Goal: Task Accomplishment & Management: Manage account settings

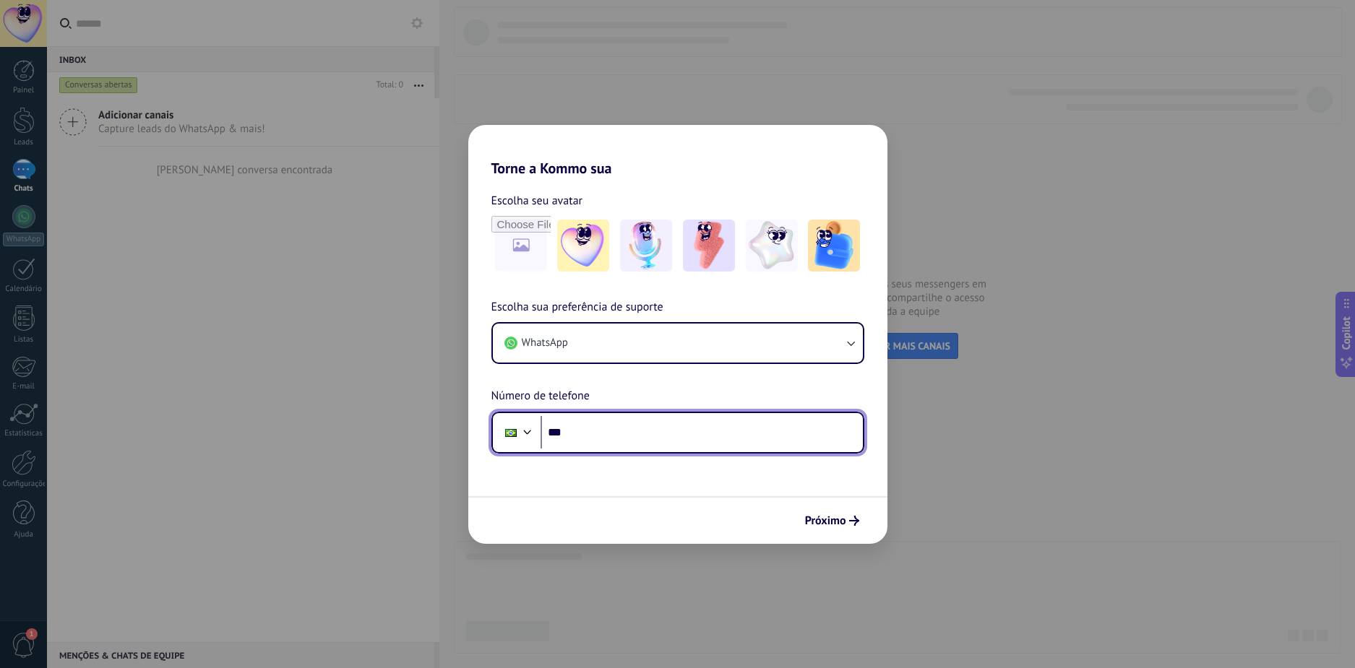
click at [605, 421] on input "***" at bounding box center [701, 432] width 322 height 33
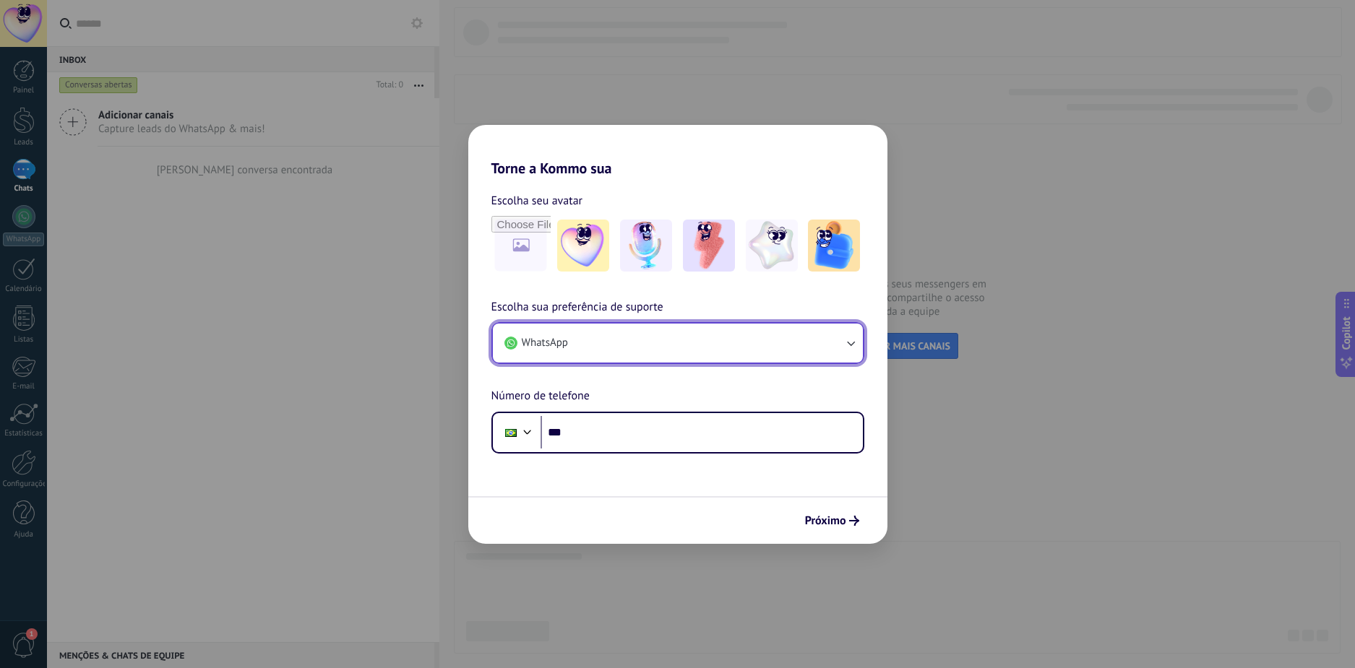
click at [597, 333] on button "WhatsApp" at bounding box center [678, 343] width 370 height 39
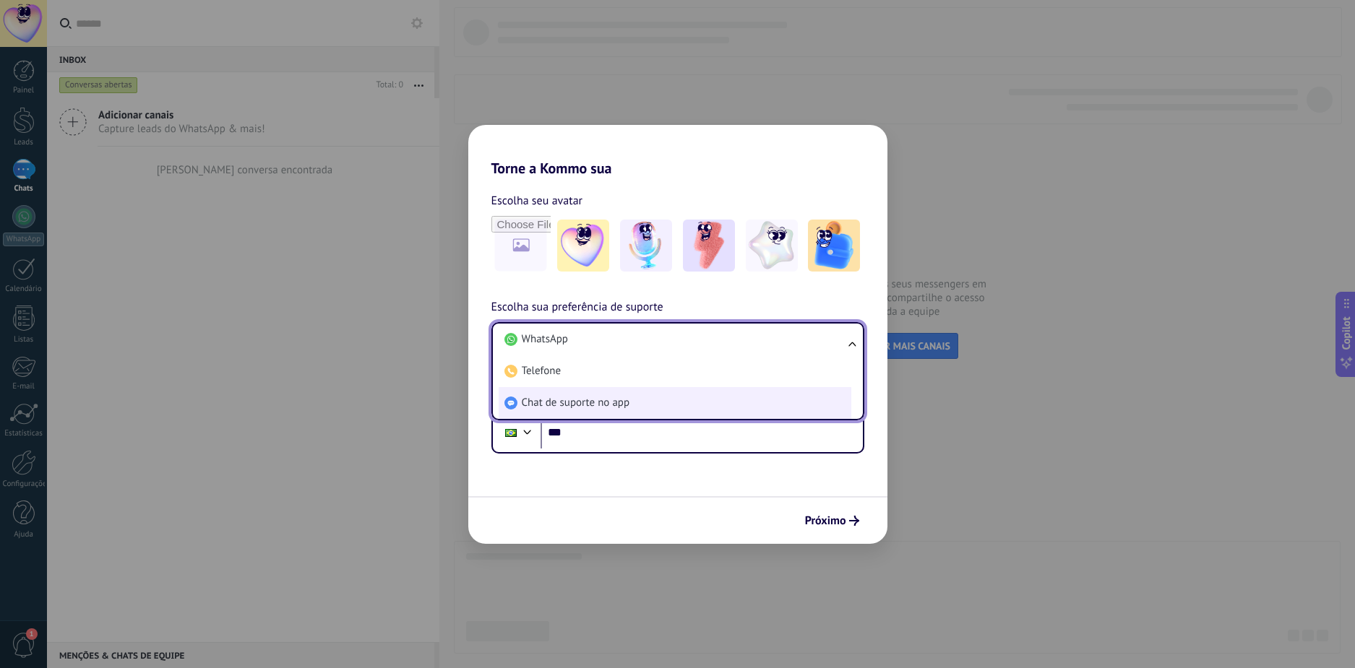
click at [591, 400] on span "Chat de suporte no app" at bounding box center [576, 403] width 108 height 14
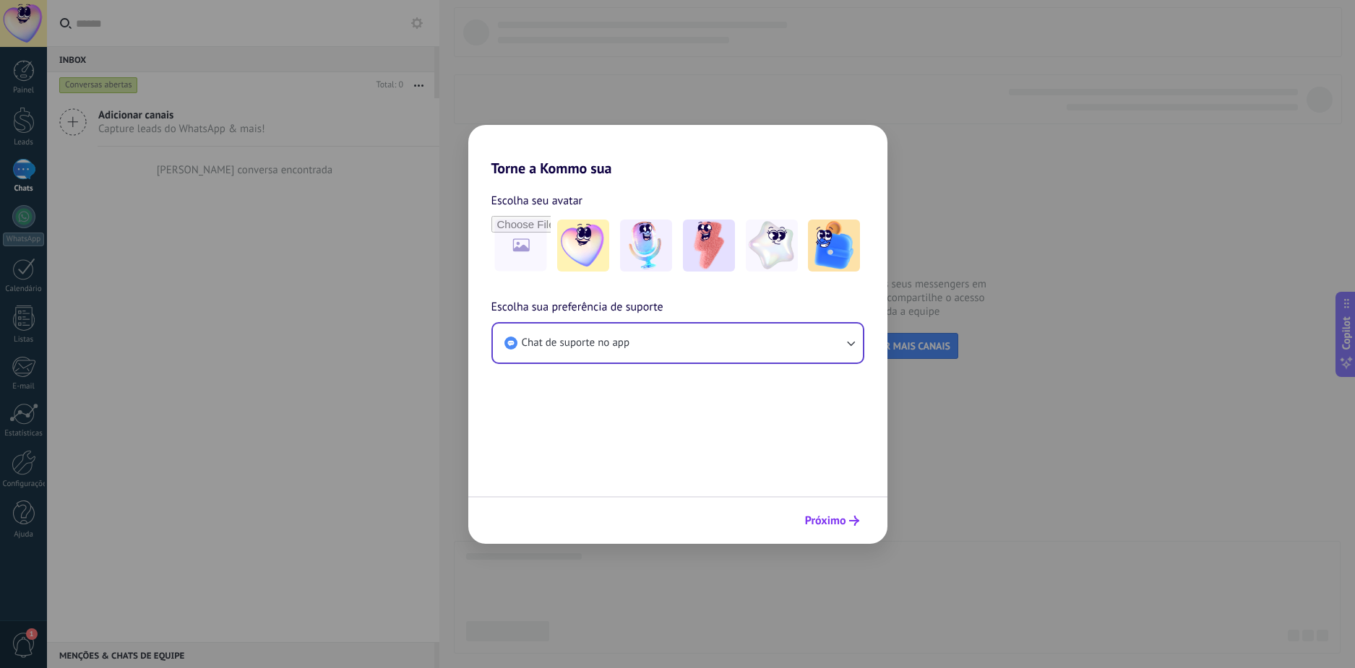
click at [831, 517] on span "Próximo" at bounding box center [825, 521] width 41 height 10
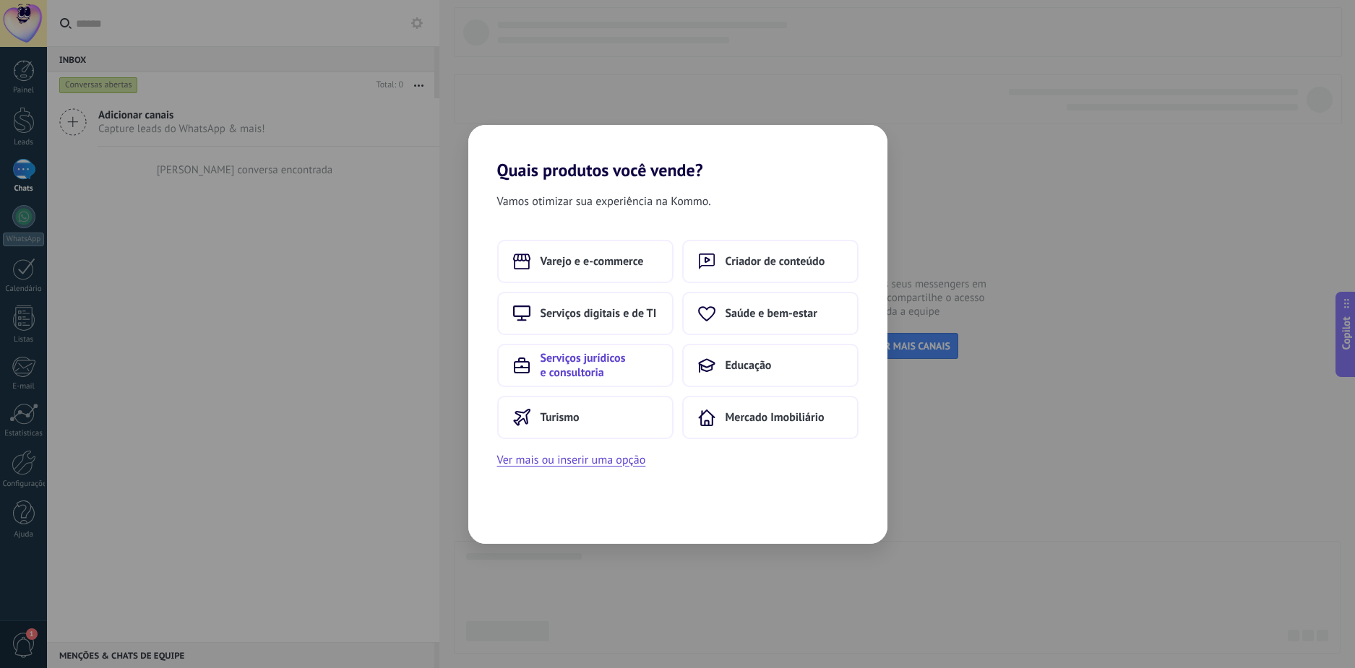
click at [642, 363] on span "Serviços jurídicos e consultoria" at bounding box center [598, 365] width 117 height 29
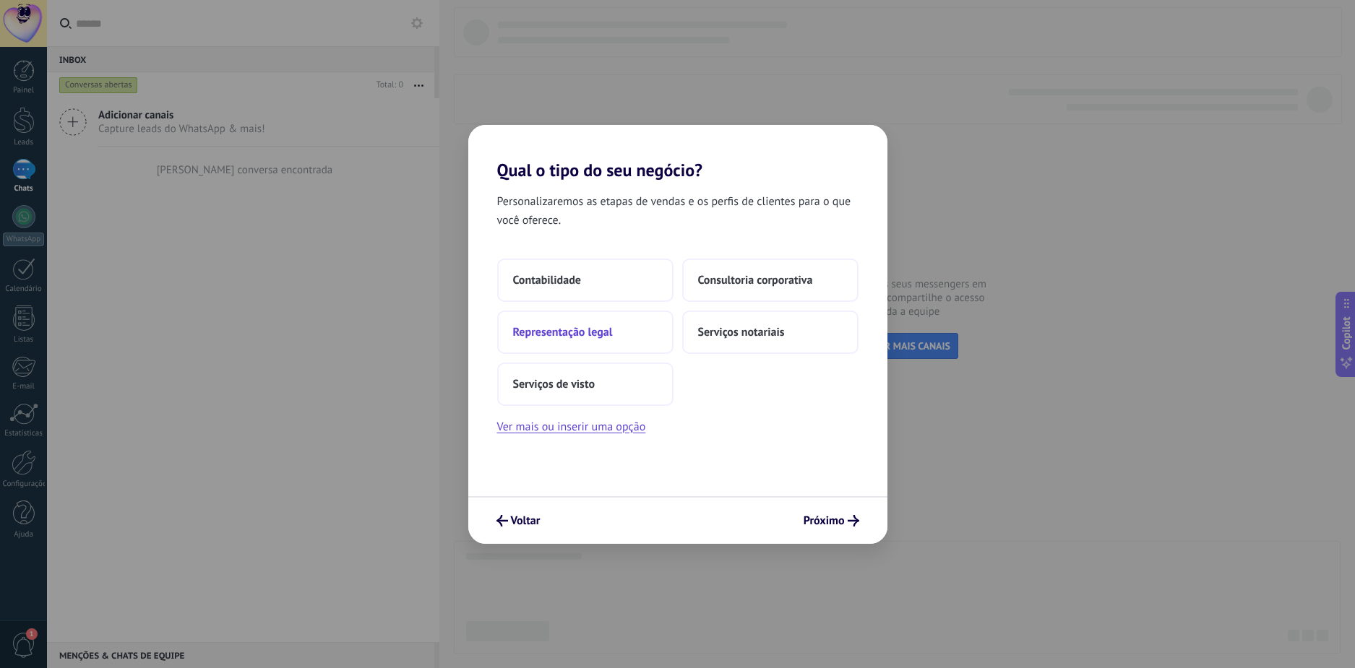
click at [597, 339] on span "Representação legal" at bounding box center [563, 332] width 100 height 14
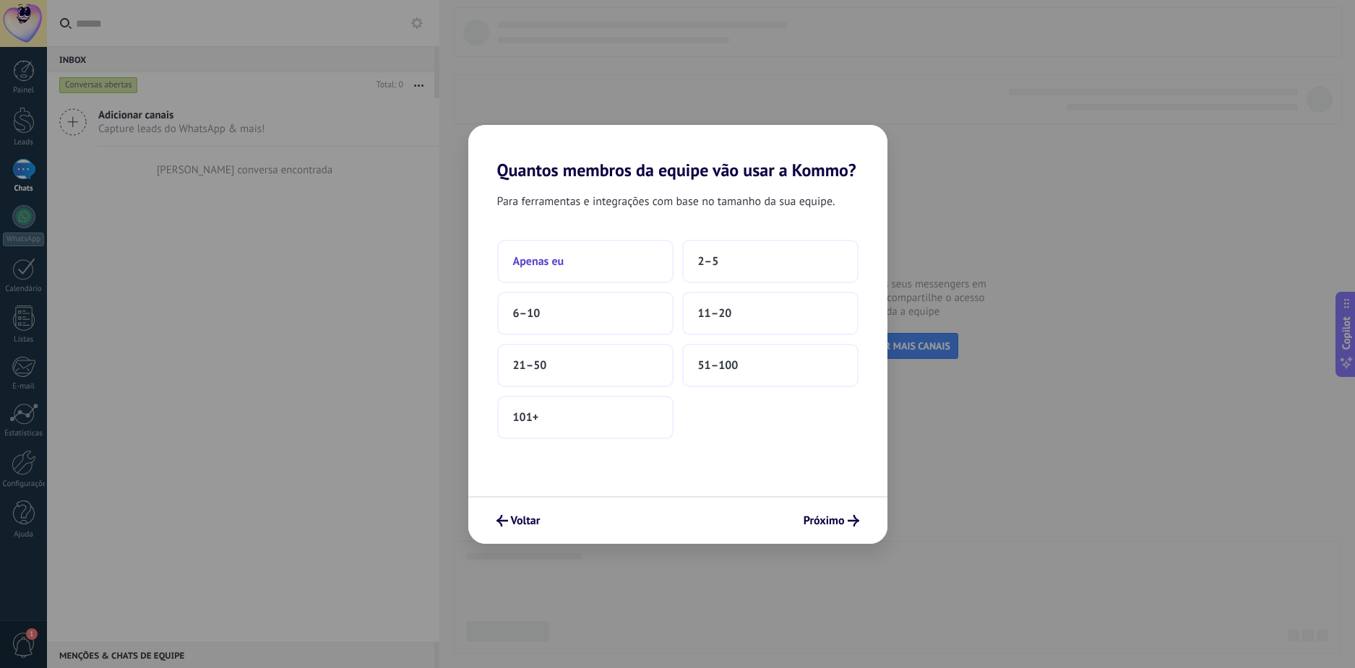
click at [593, 261] on button "Apenas eu" at bounding box center [585, 261] width 176 height 43
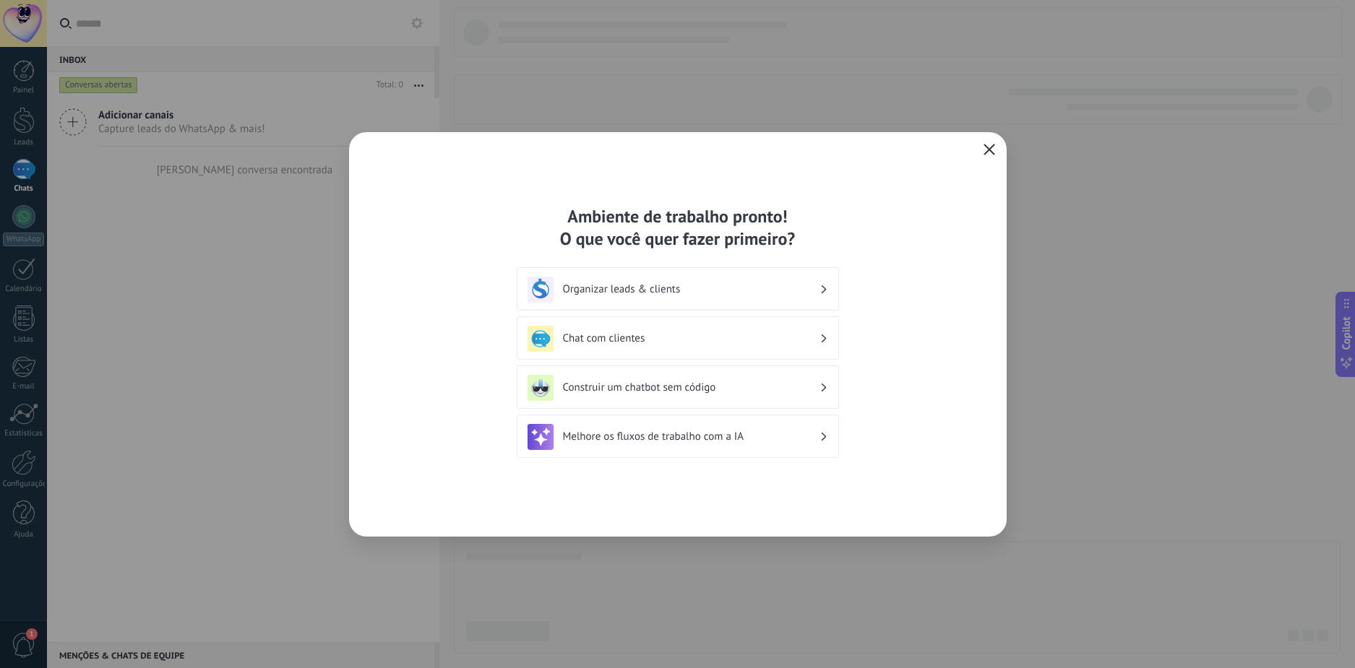
click at [985, 155] on span "button" at bounding box center [989, 150] width 12 height 13
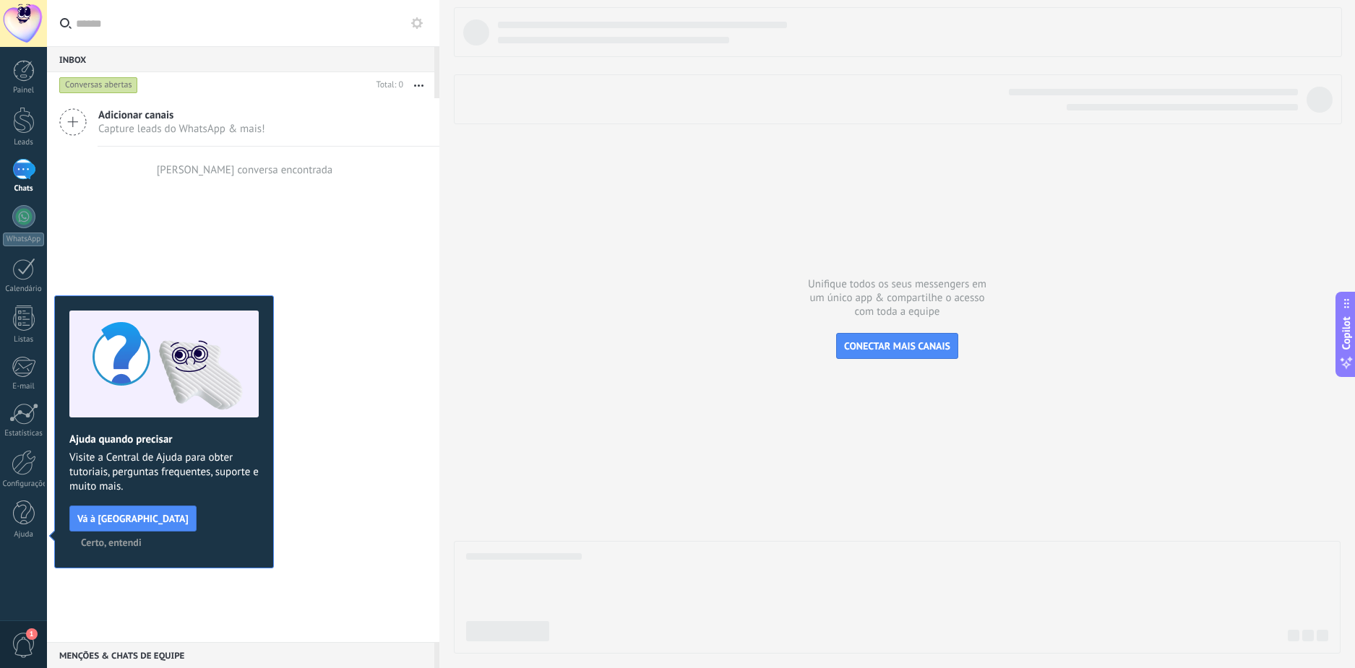
drag, startPoint x: 1043, startPoint y: 405, endPoint x: 846, endPoint y: 405, distance: 196.5
click at [1042, 405] on div at bounding box center [897, 330] width 887 height 647
click at [142, 538] on span "Certo, entendi" at bounding box center [111, 543] width 61 height 10
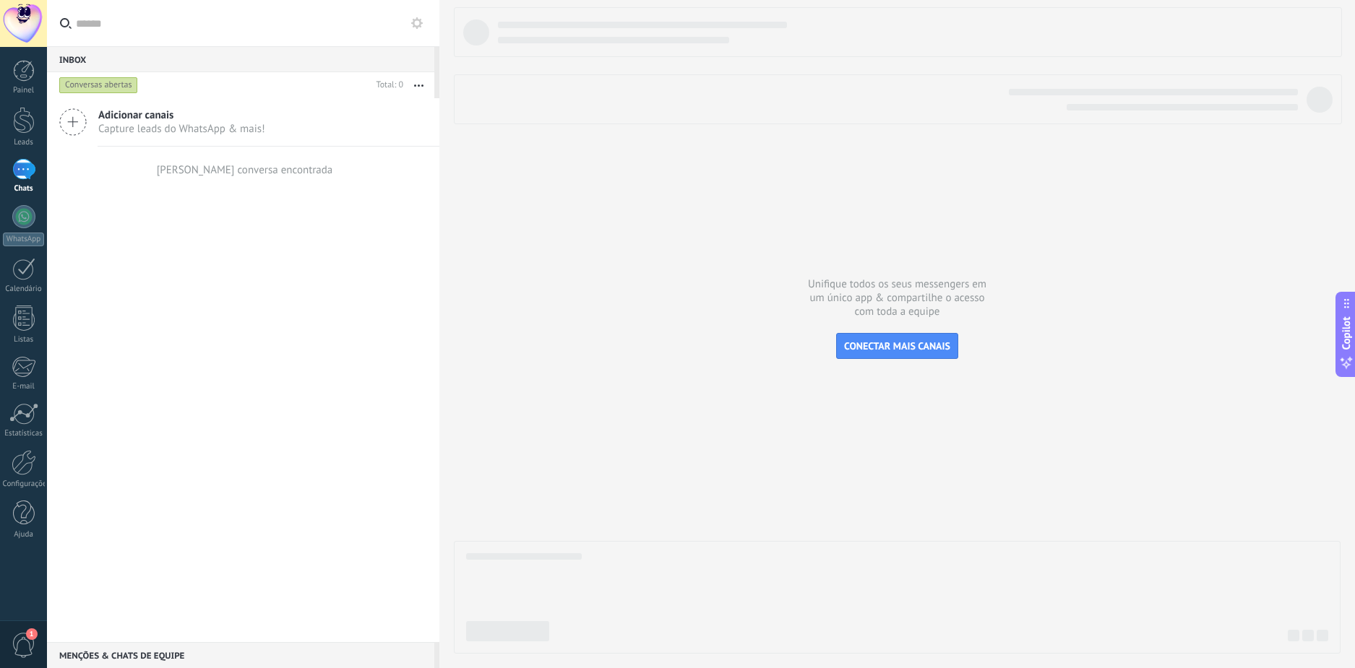
click at [496, 268] on div at bounding box center [897, 330] width 887 height 647
click at [22, 463] on div at bounding box center [24, 462] width 25 height 25
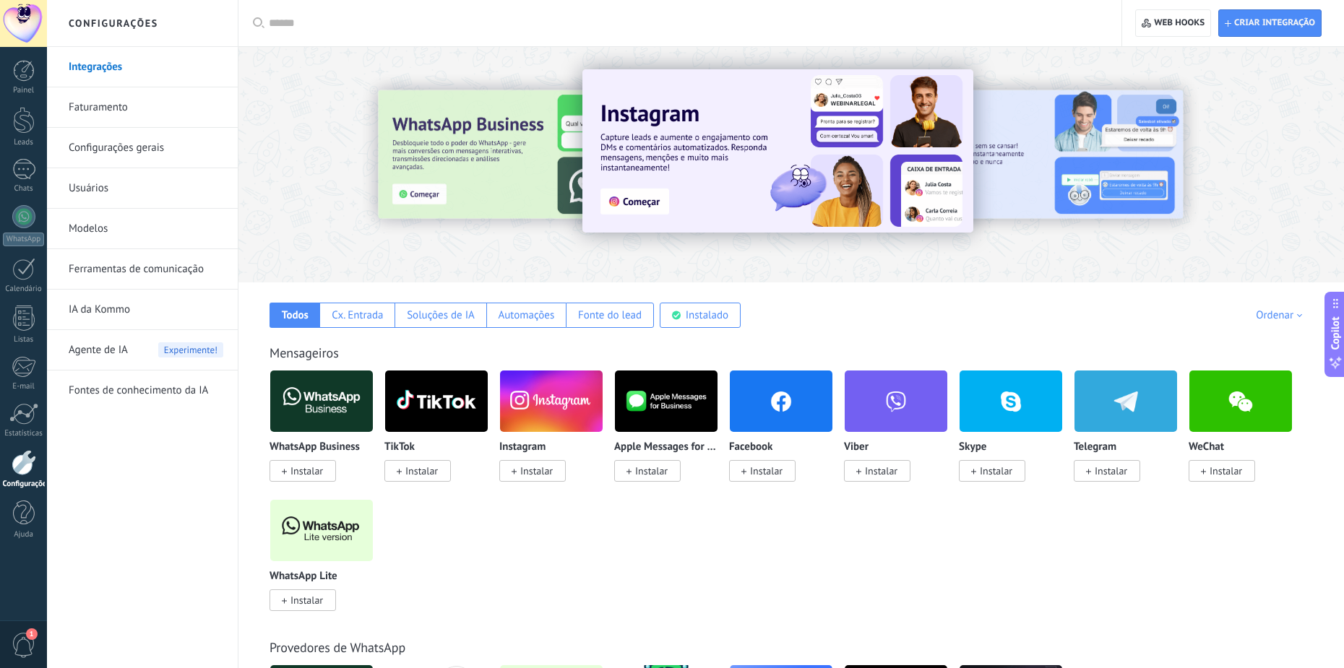
drag, startPoint x: 319, startPoint y: 599, endPoint x: 561, endPoint y: 621, distance: 243.1
click at [319, 598] on span "Instalar" at bounding box center [306, 600] width 33 height 13
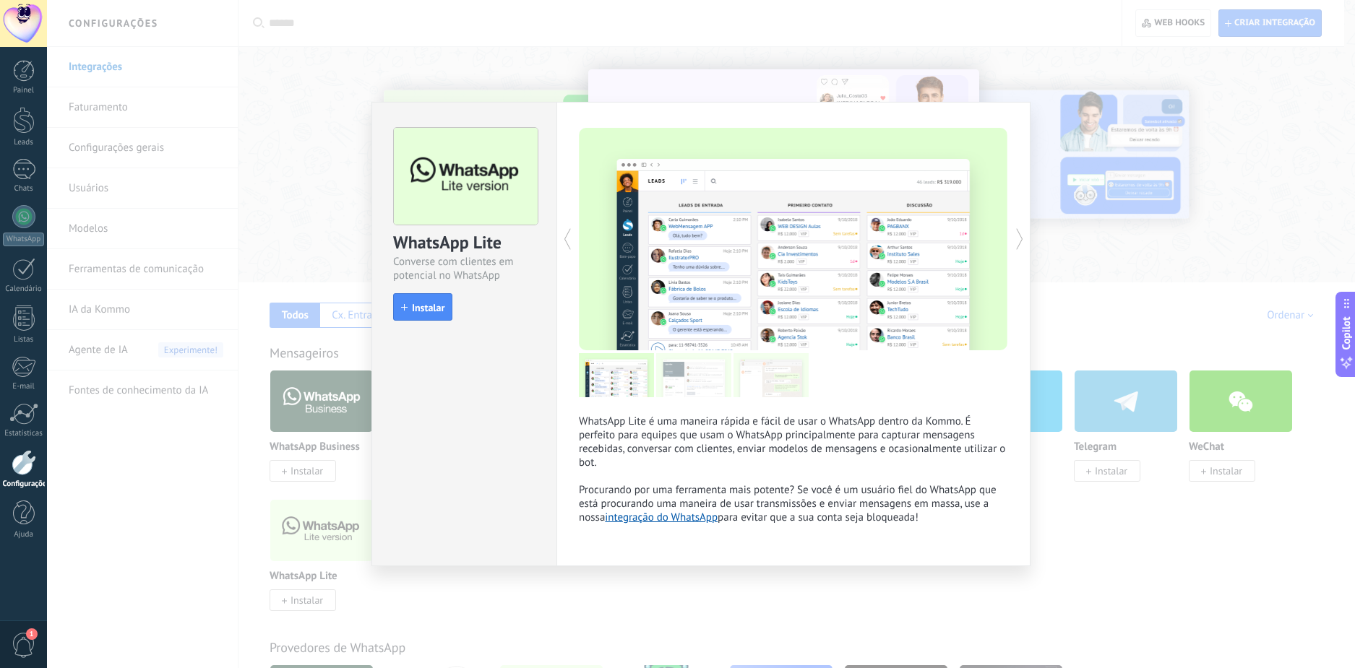
click at [413, 308] on span "Instalar" at bounding box center [428, 308] width 33 height 10
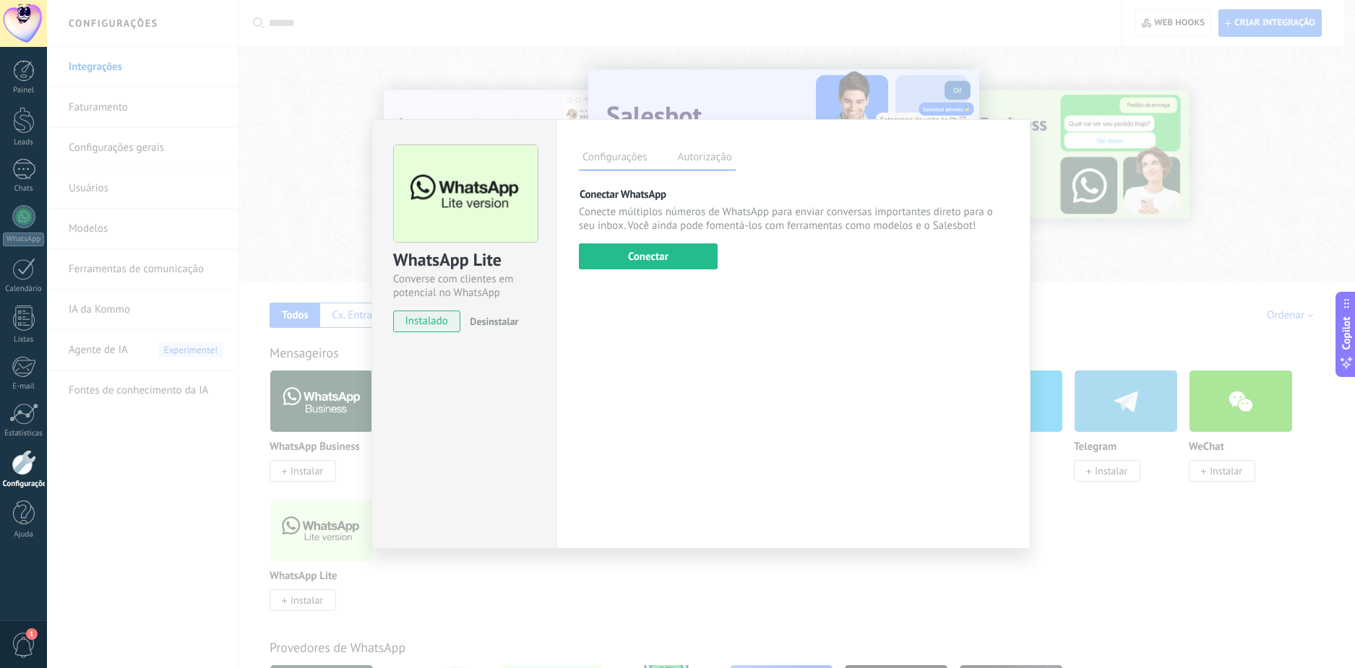
click at [1077, 296] on div "WhatsApp Lite Converse com clientes em potencial no WhatsApp instalado Desinsta…" at bounding box center [701, 334] width 1308 height 668
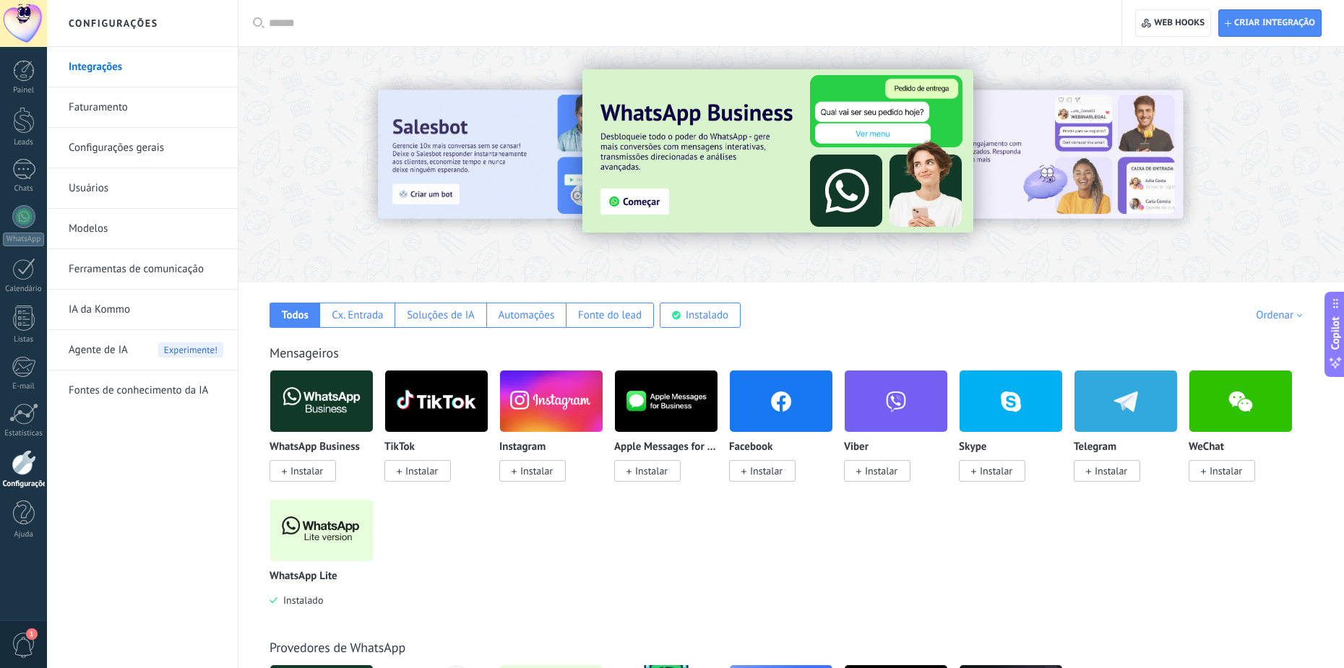
click at [327, 558] on img at bounding box center [321, 531] width 103 height 70
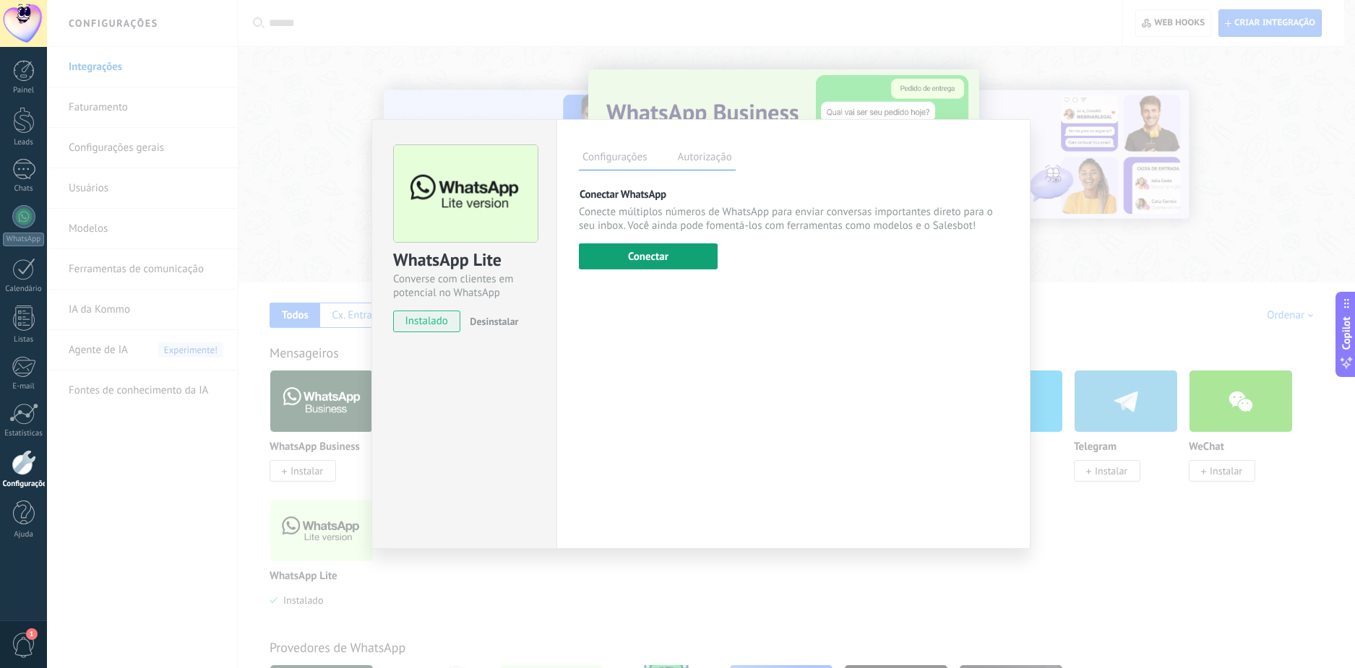
click at [661, 267] on button "Conectar" at bounding box center [648, 257] width 139 height 26
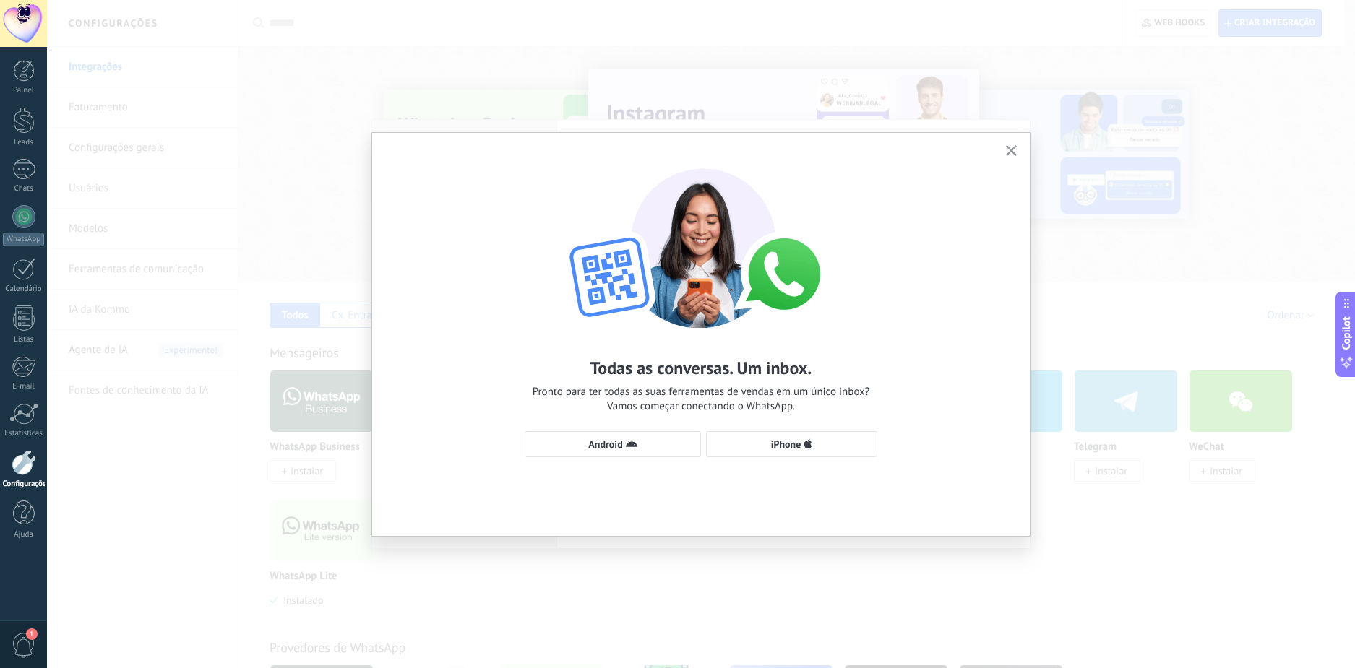
click at [1015, 144] on button "button" at bounding box center [1011, 152] width 18 height 20
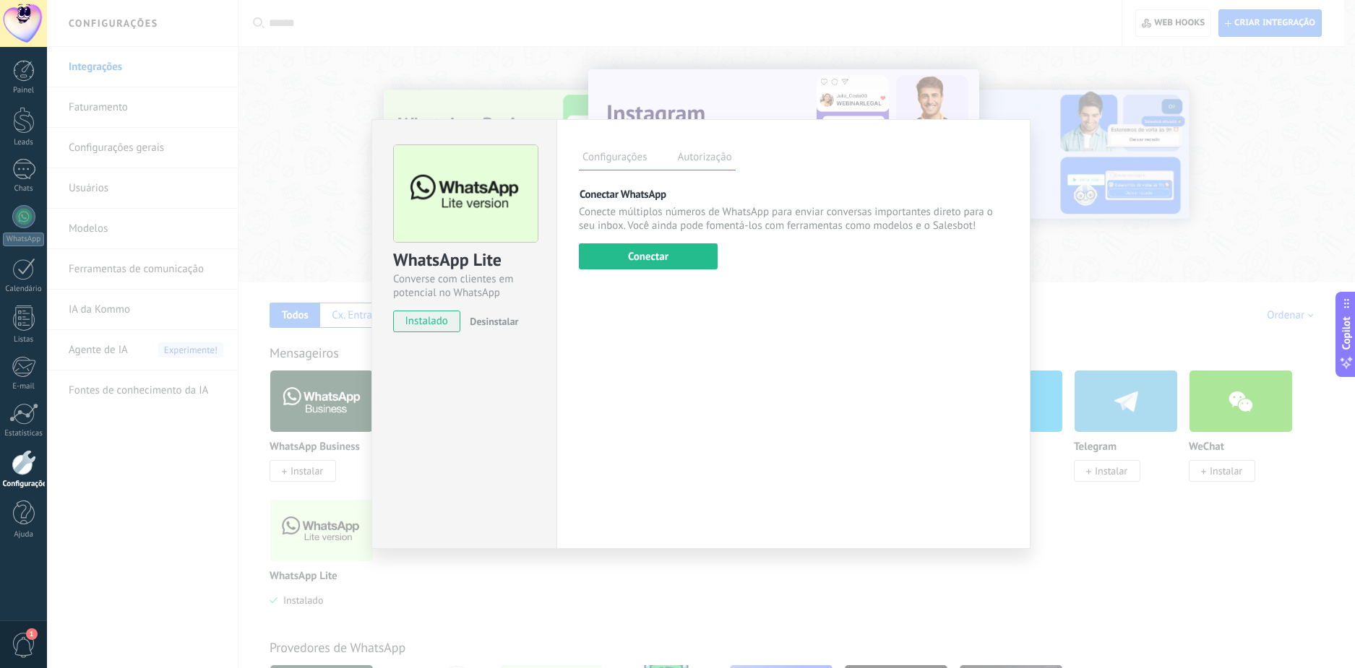
click at [1228, 284] on div "WhatsApp Lite Converse com clientes em potencial no WhatsApp instalado Desinsta…" at bounding box center [701, 334] width 1308 height 668
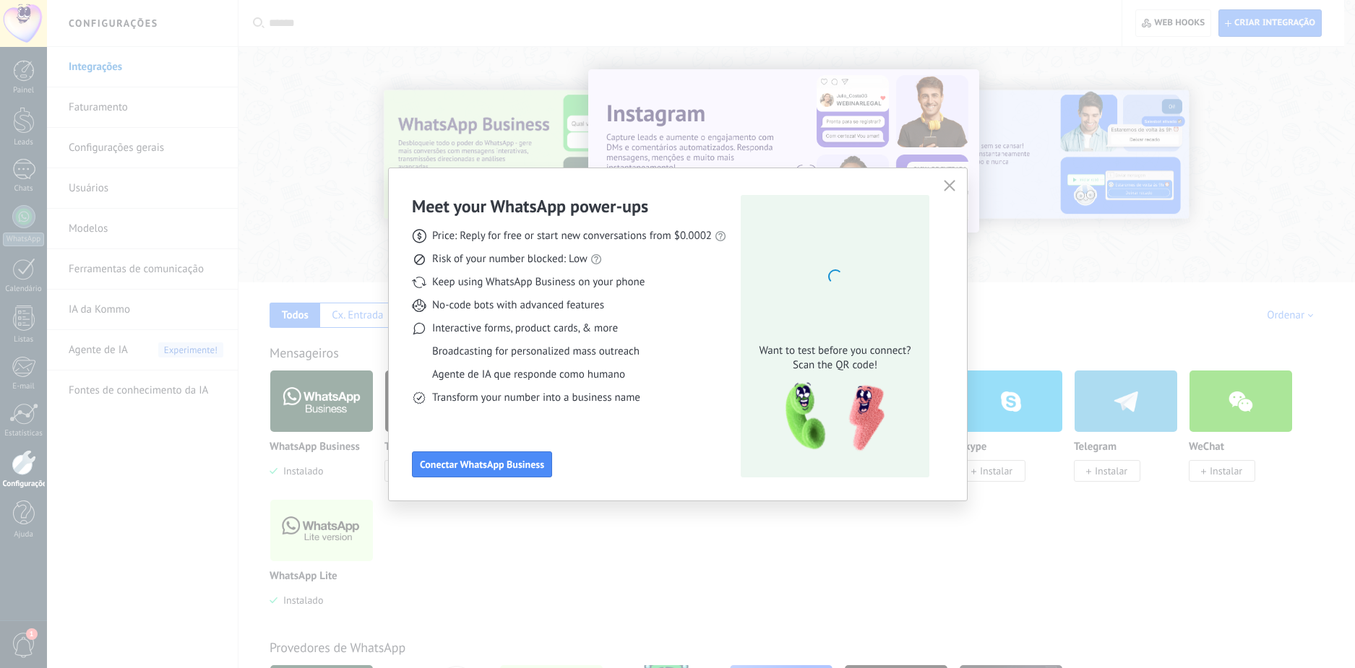
click at [306, 527] on div "Meet your WhatsApp power‑ups Price: Reply for free or start new conversations f…" at bounding box center [677, 334] width 1355 height 668
click at [948, 186] on icon "button" at bounding box center [950, 186] width 12 height 12
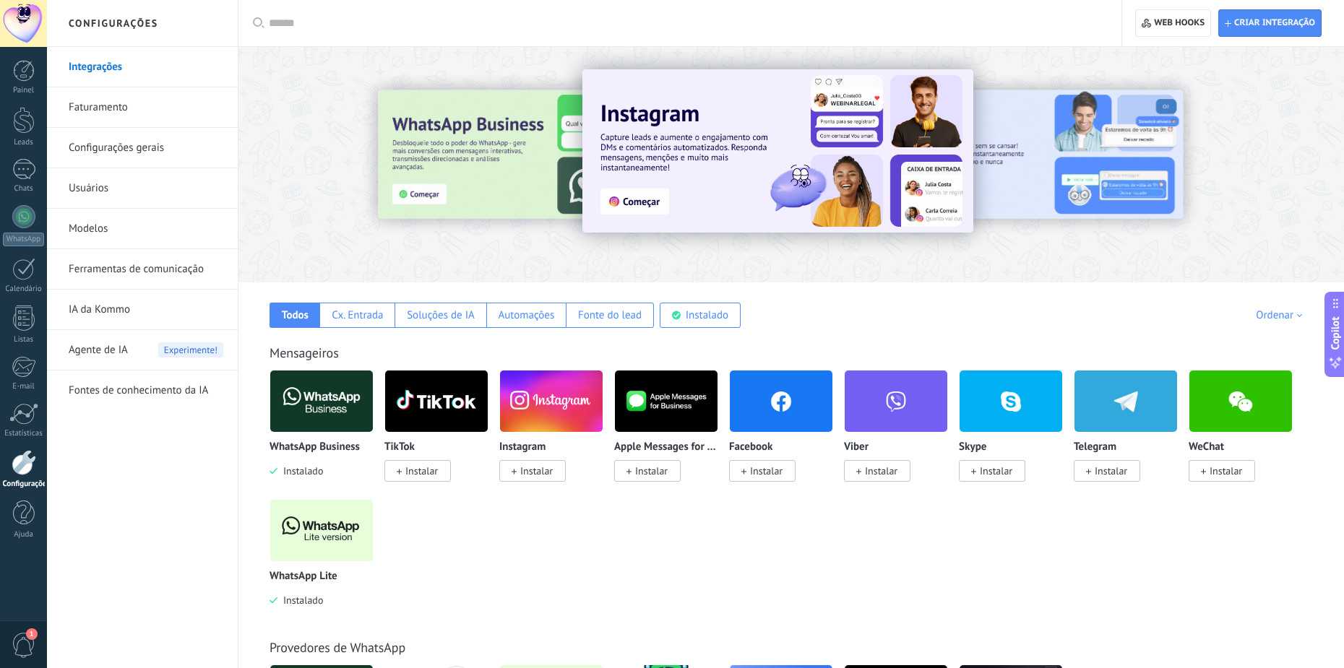
click at [366, 528] on img at bounding box center [321, 531] width 103 height 70
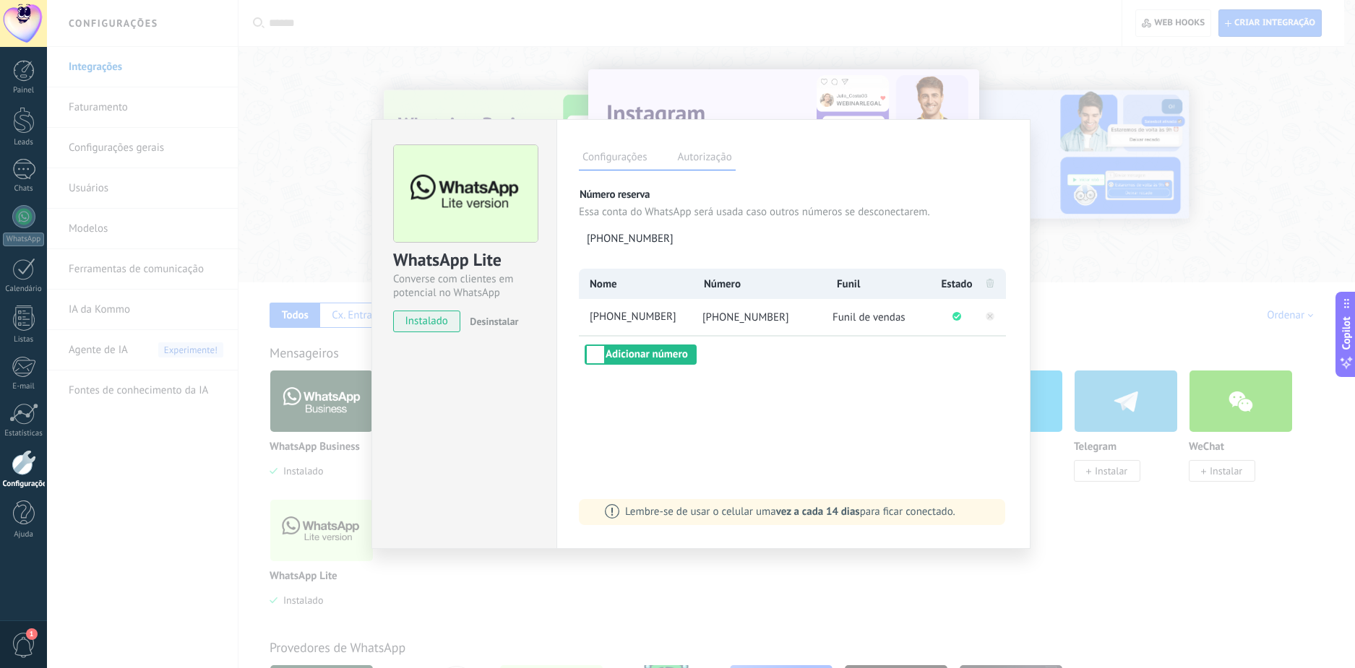
click at [729, 316] on span "[PHONE_NUMBER]" at bounding box center [745, 318] width 87 height 14
drag, startPoint x: 729, startPoint y: 316, endPoint x: 778, endPoint y: 319, distance: 48.5
click at [778, 319] on span "[PHONE_NUMBER]" at bounding box center [745, 318] width 87 height 14
copy span "51 97010-262"
drag, startPoint x: 1134, startPoint y: 279, endPoint x: 1049, endPoint y: 263, distance: 86.7
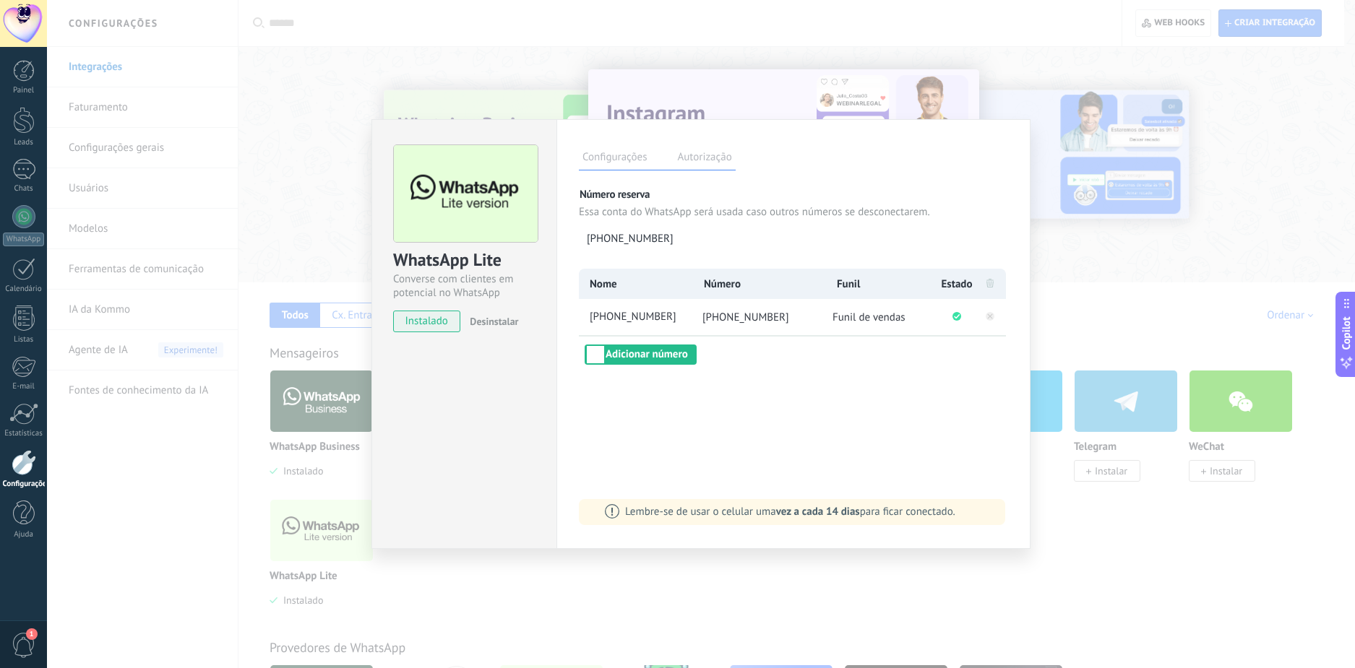
click at [1134, 279] on div "WhatsApp Lite Converse com clientes em potencial no WhatsApp instalado Desinsta…" at bounding box center [701, 334] width 1308 height 668
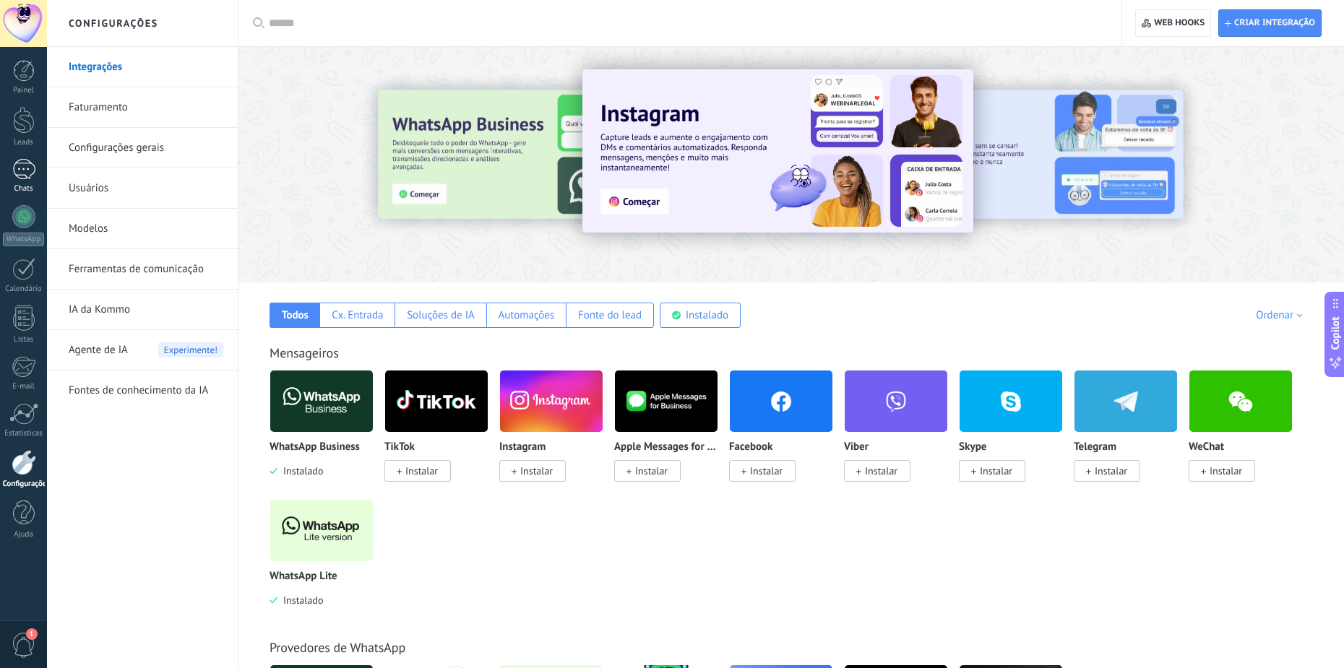
click at [33, 163] on div at bounding box center [23, 169] width 23 height 21
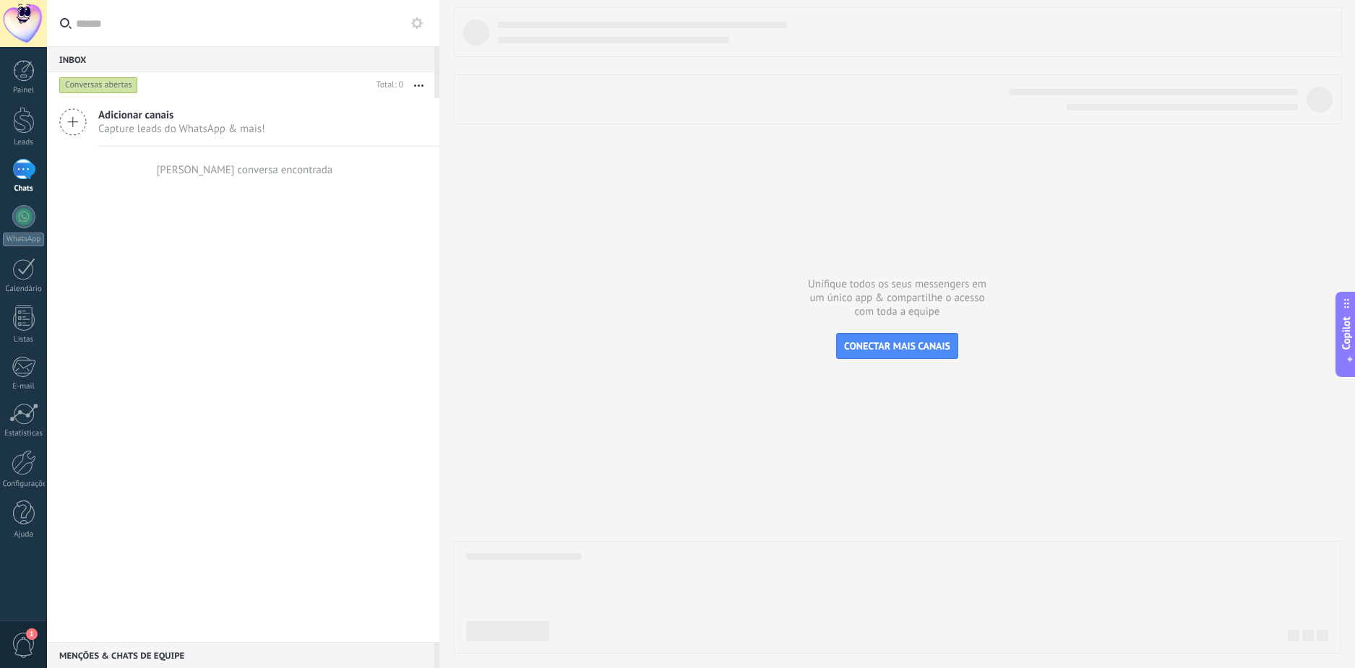
click at [632, 284] on div at bounding box center [897, 330] width 887 height 647
click at [33, 474] on div at bounding box center [24, 462] width 25 height 25
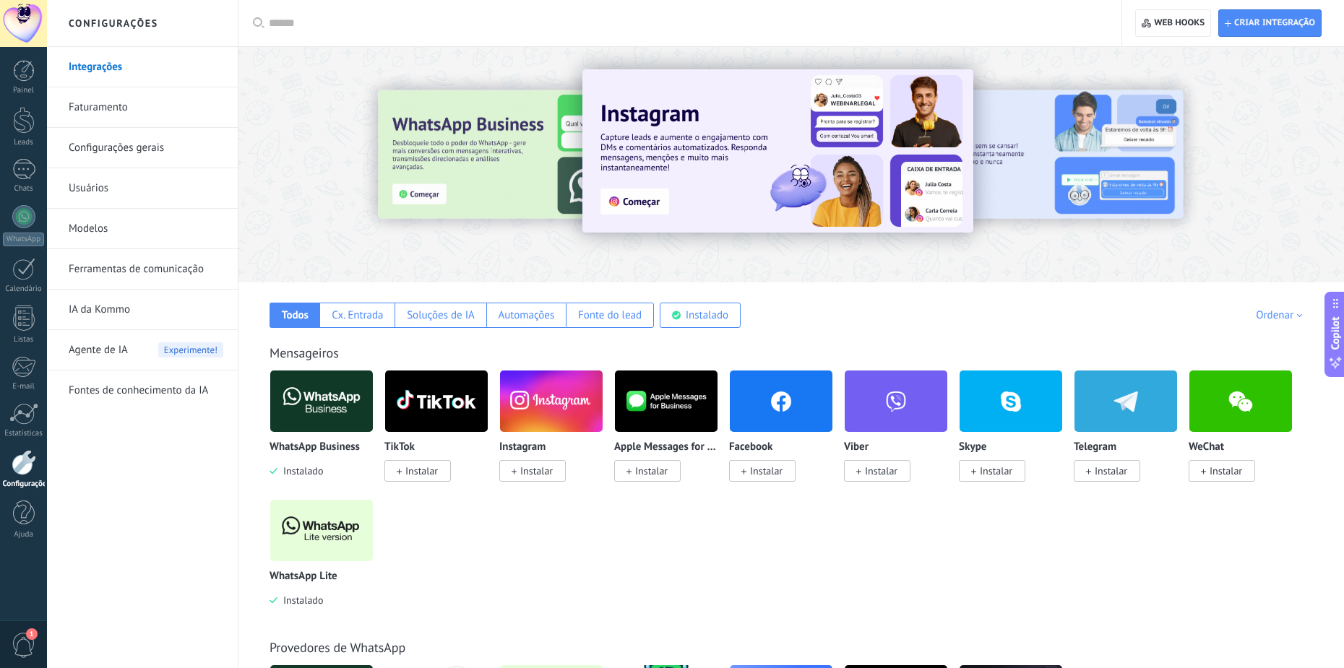
click at [361, 559] on img at bounding box center [321, 531] width 103 height 70
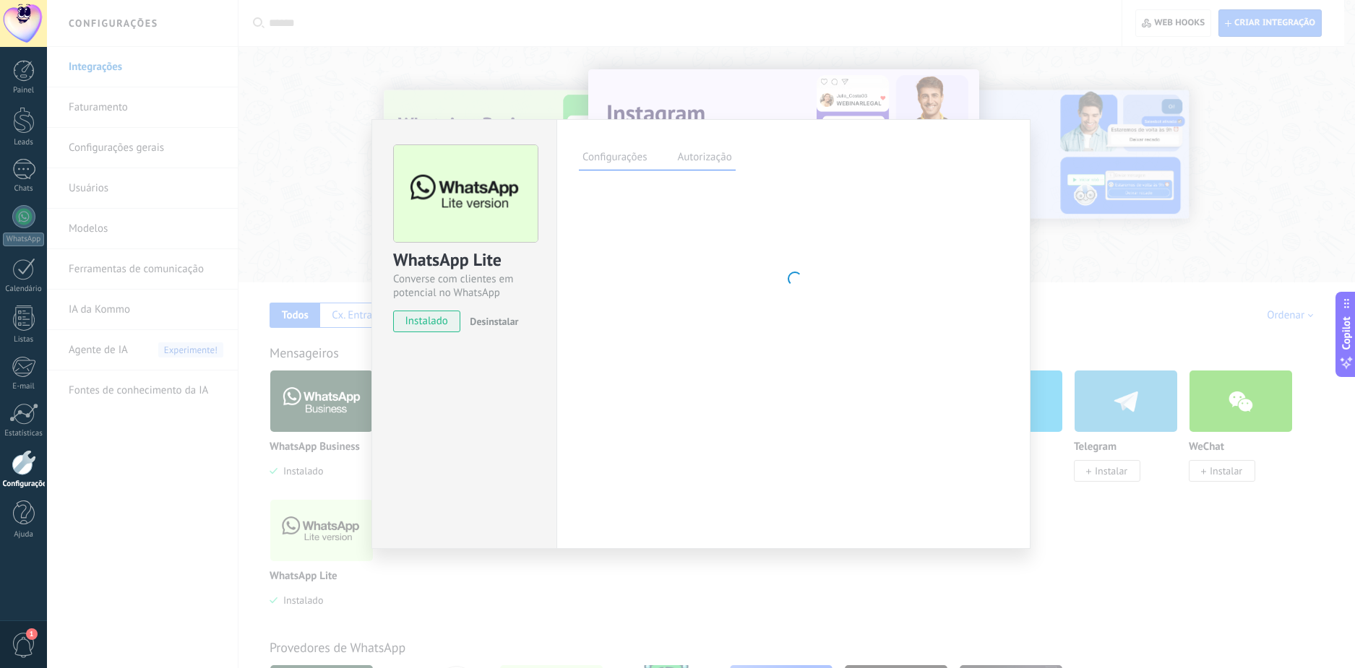
click at [329, 538] on div "WhatsApp Lite Converse com clientes em potencial no WhatsApp instalado Desinsta…" at bounding box center [701, 334] width 1308 height 668
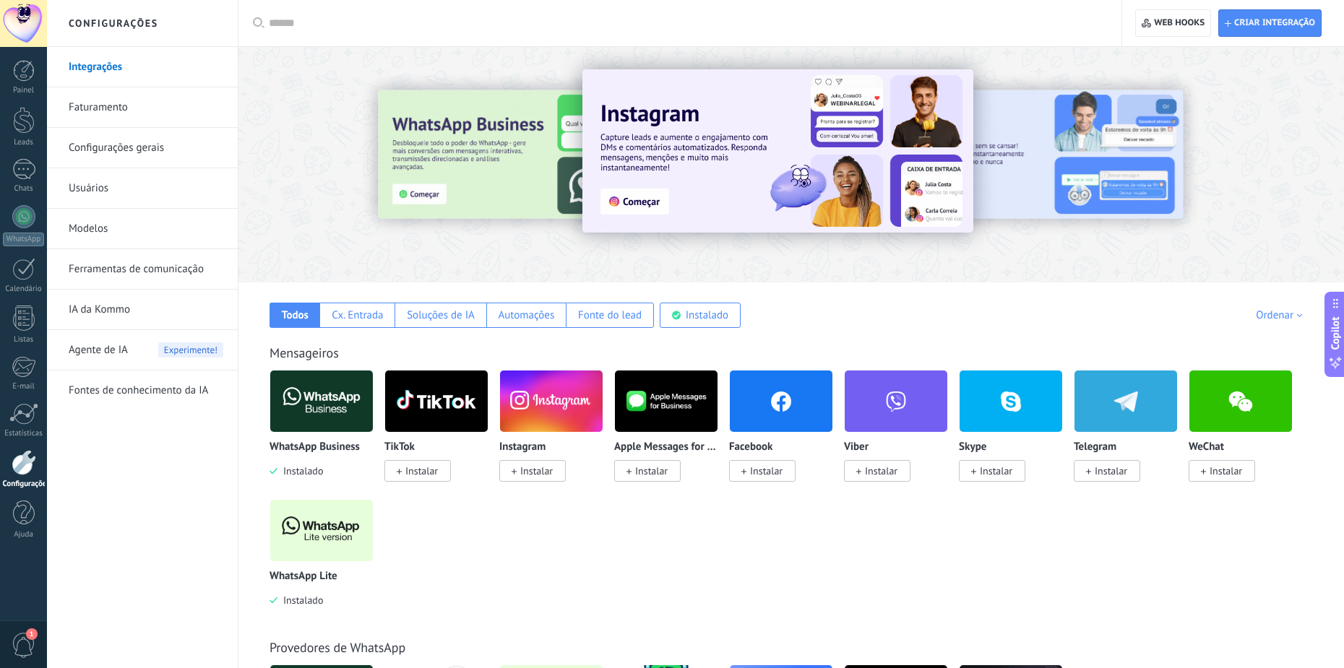
click at [329, 538] on img at bounding box center [321, 531] width 103 height 70
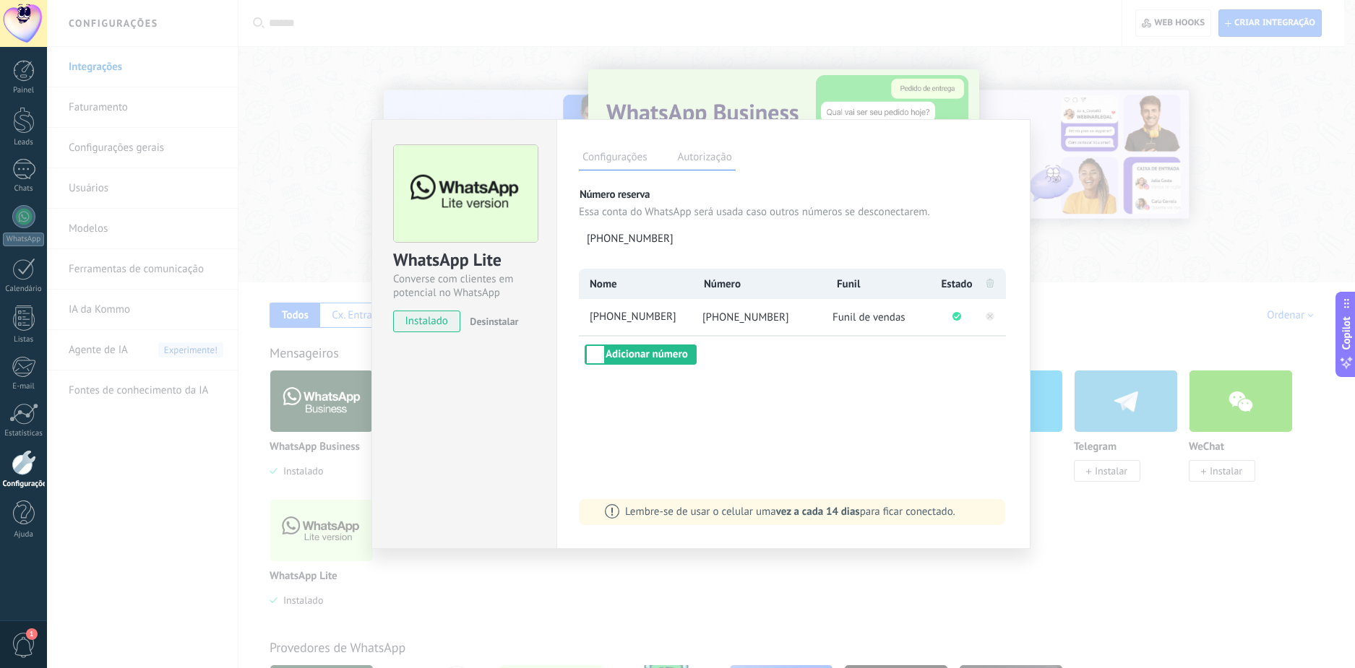
drag, startPoint x: 1288, startPoint y: 270, endPoint x: 1261, endPoint y: 269, distance: 27.5
click at [1288, 270] on div "WhatsApp Lite Converse com clientes em potencial no WhatsApp instalado Desinsta…" at bounding box center [701, 334] width 1308 height 668
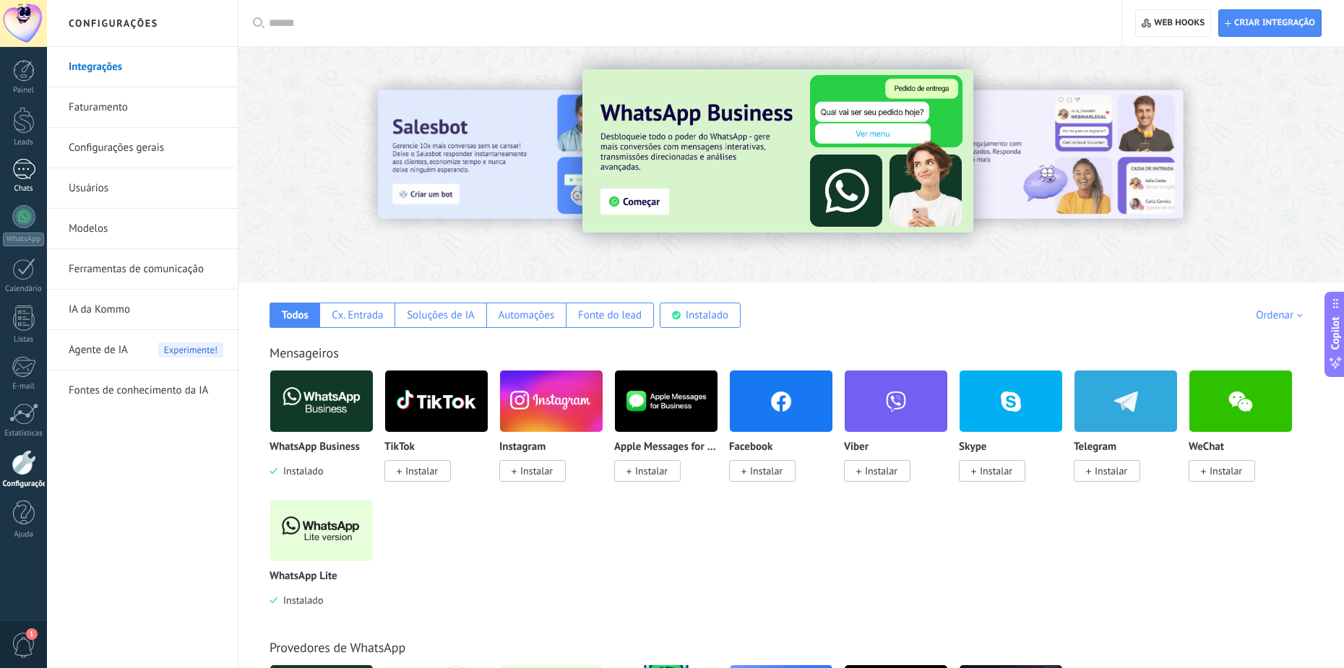
click at [17, 183] on link "Chats" at bounding box center [23, 176] width 47 height 35
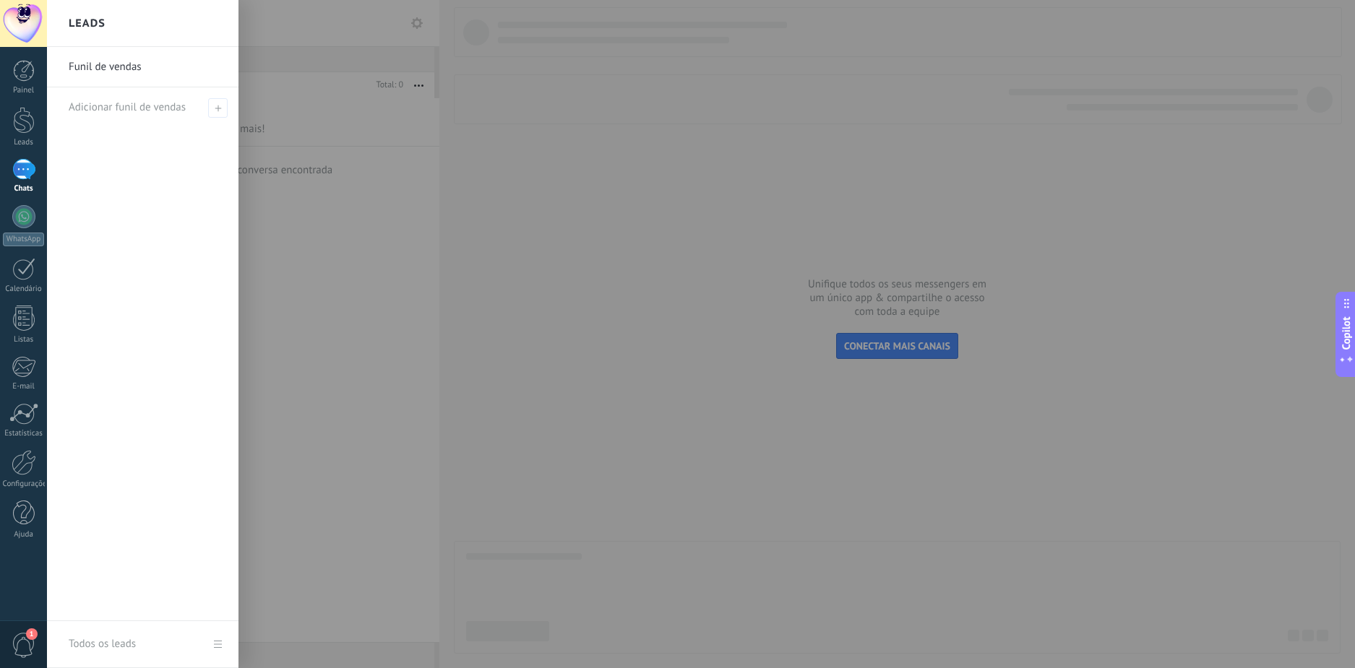
click at [528, 241] on div at bounding box center [724, 334] width 1355 height 668
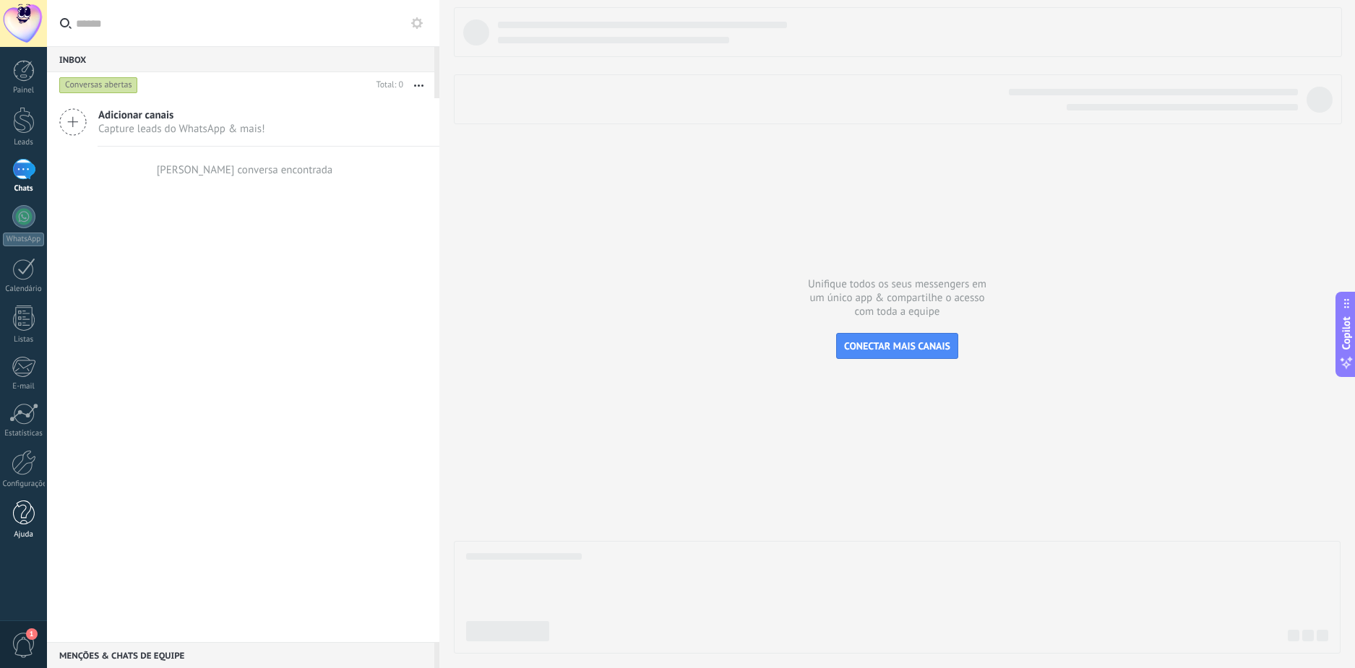
click at [16, 511] on div at bounding box center [24, 513] width 22 height 25
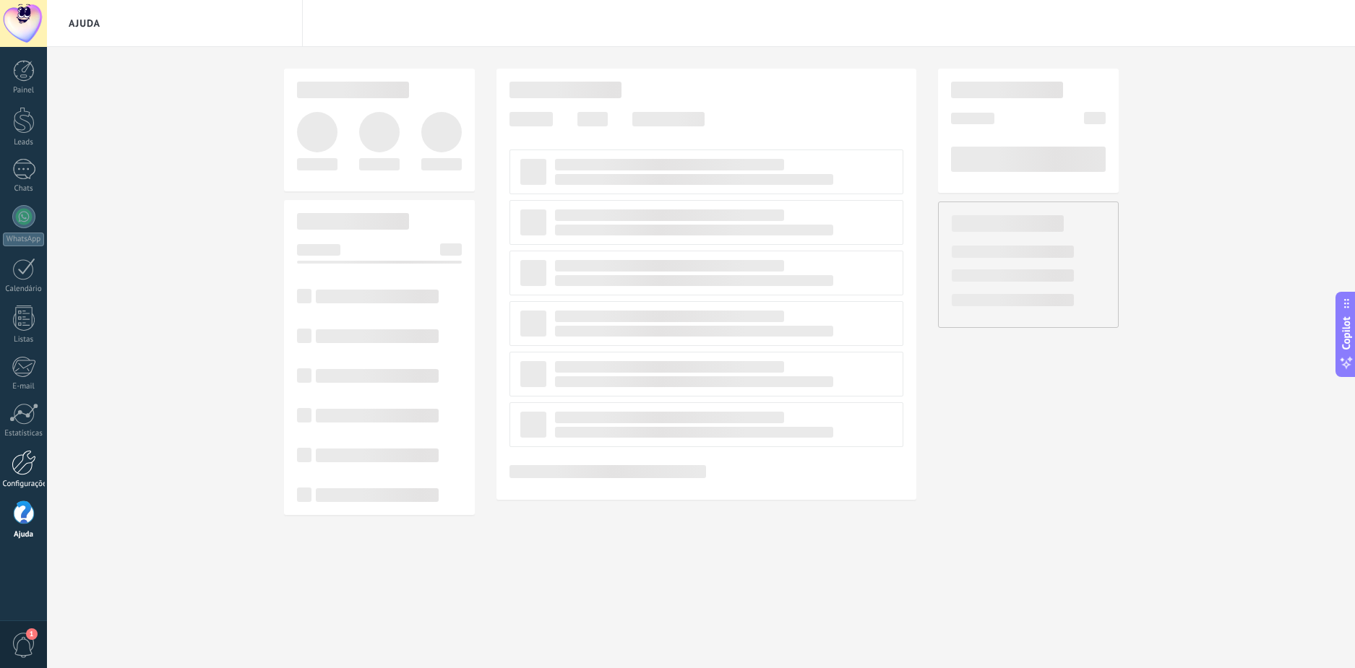
click at [30, 468] on div at bounding box center [24, 462] width 25 height 25
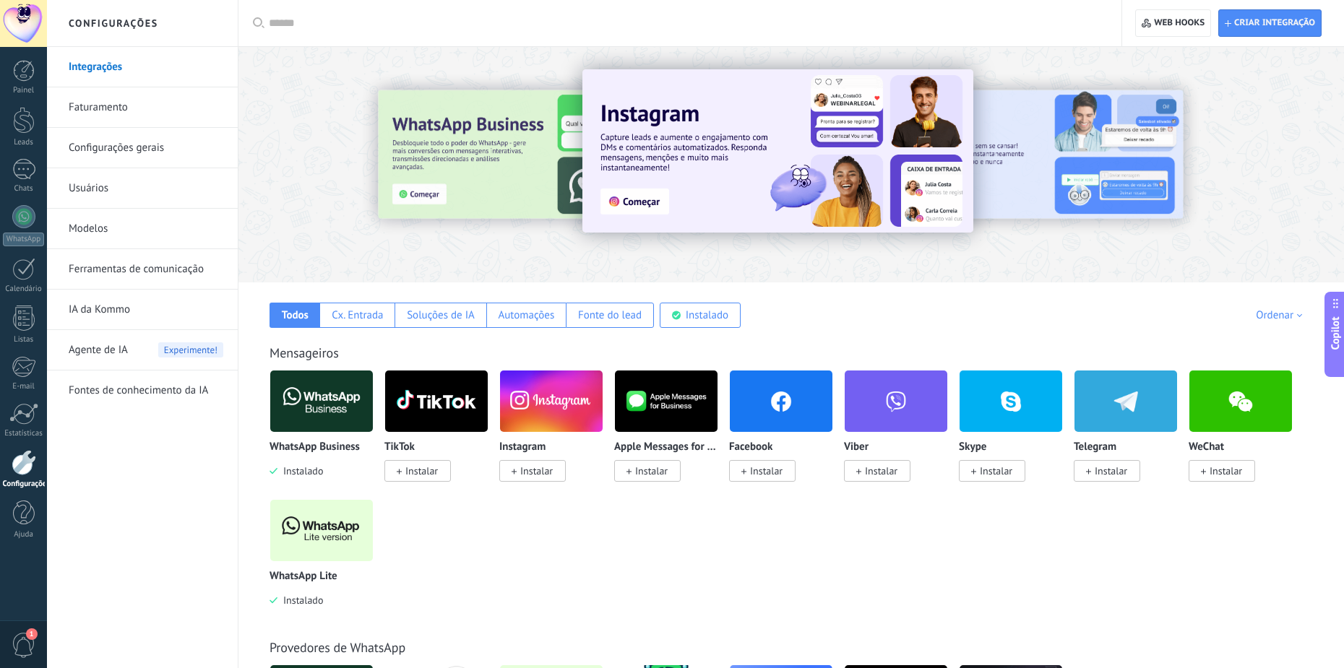
click at [322, 529] on img at bounding box center [321, 531] width 103 height 70
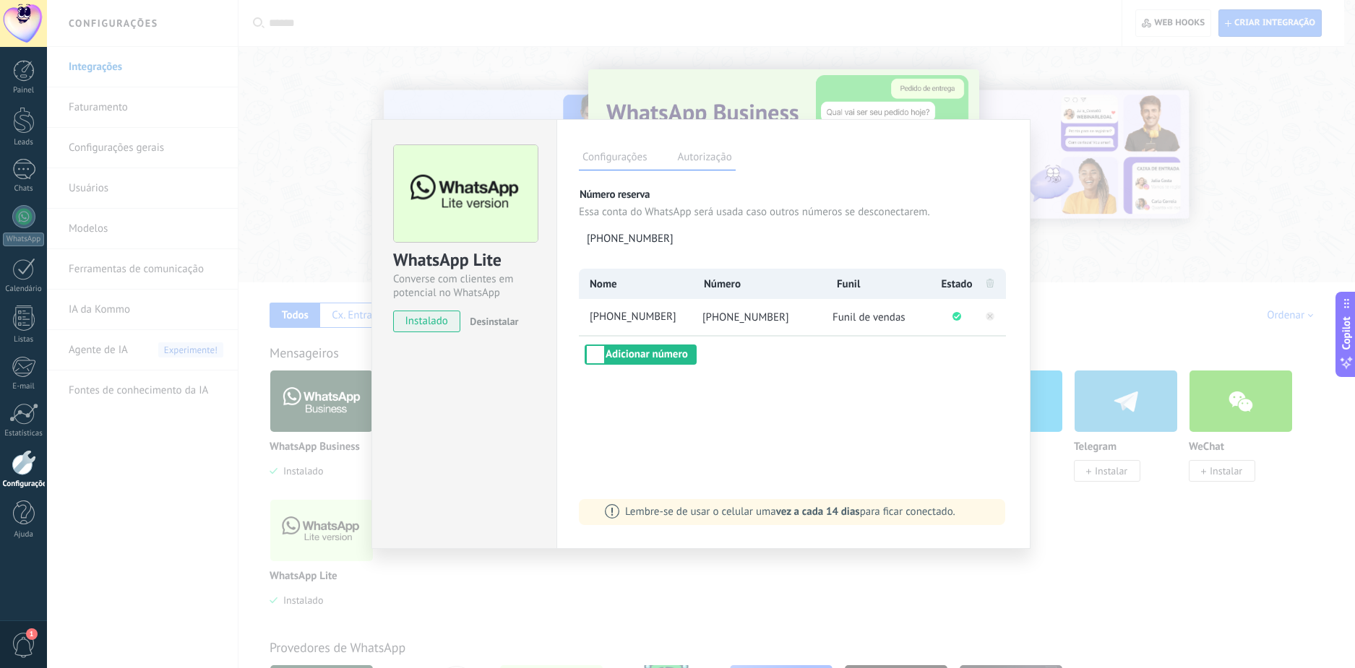
click at [224, 236] on div "WhatsApp Lite Converse com clientes em potencial no WhatsApp instalado Desinsta…" at bounding box center [701, 334] width 1308 height 668
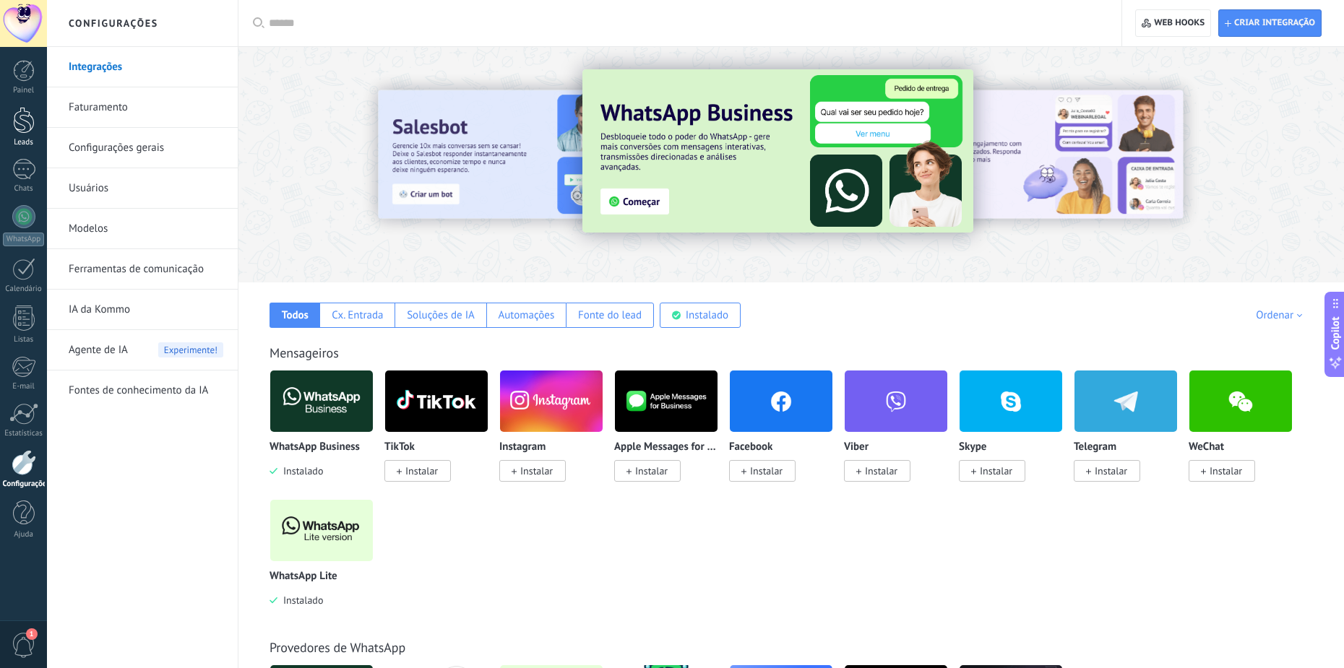
click at [42, 141] on div "Leads" at bounding box center [24, 142] width 42 height 9
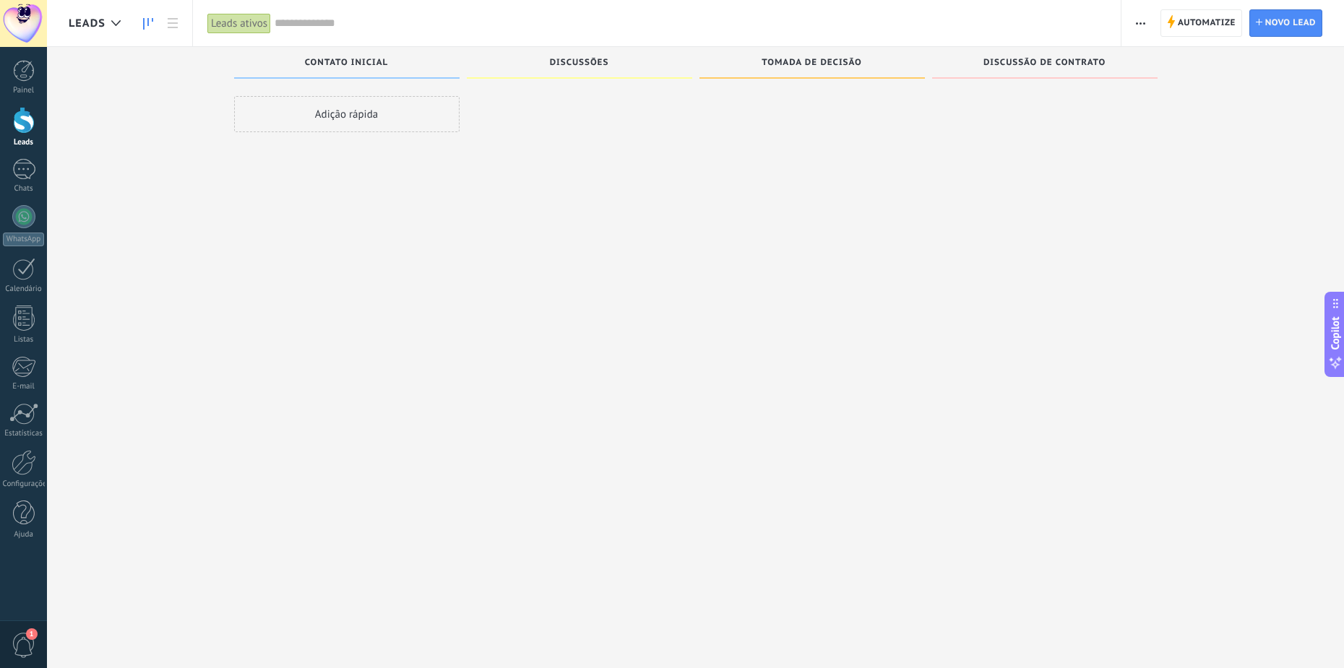
click at [772, 278] on div at bounding box center [811, 336] width 225 height 480
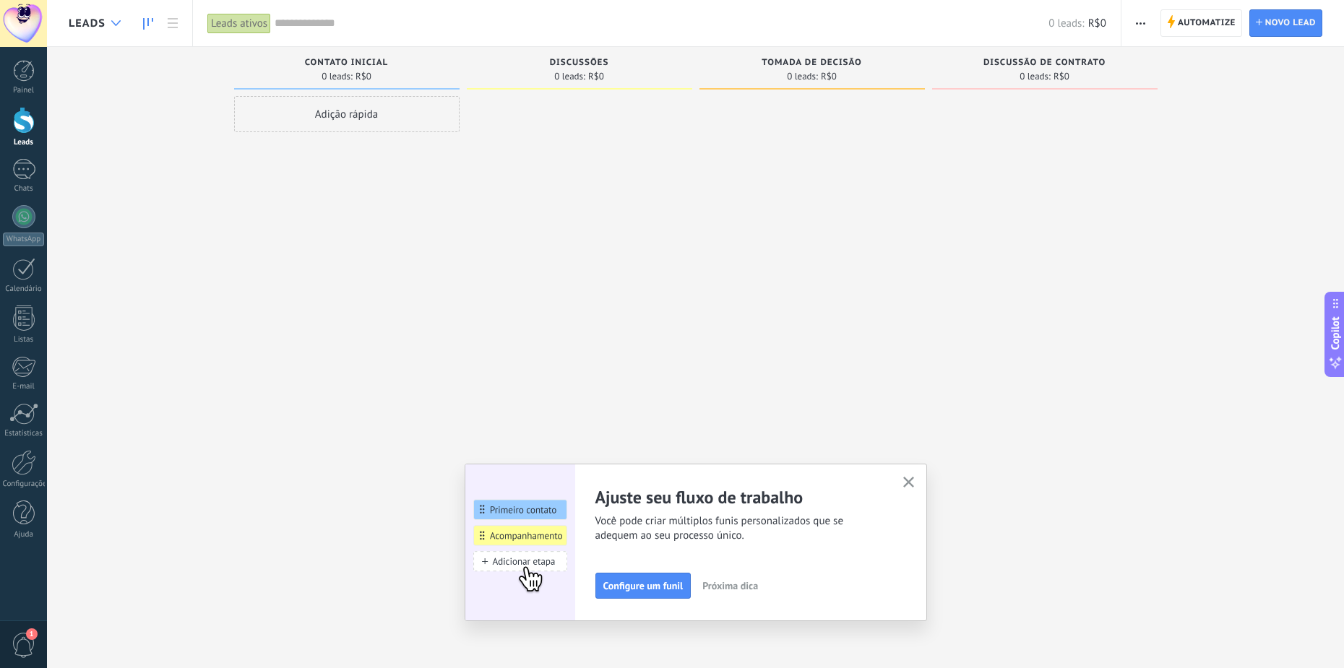
click at [127, 21] on div at bounding box center [116, 23] width 24 height 28
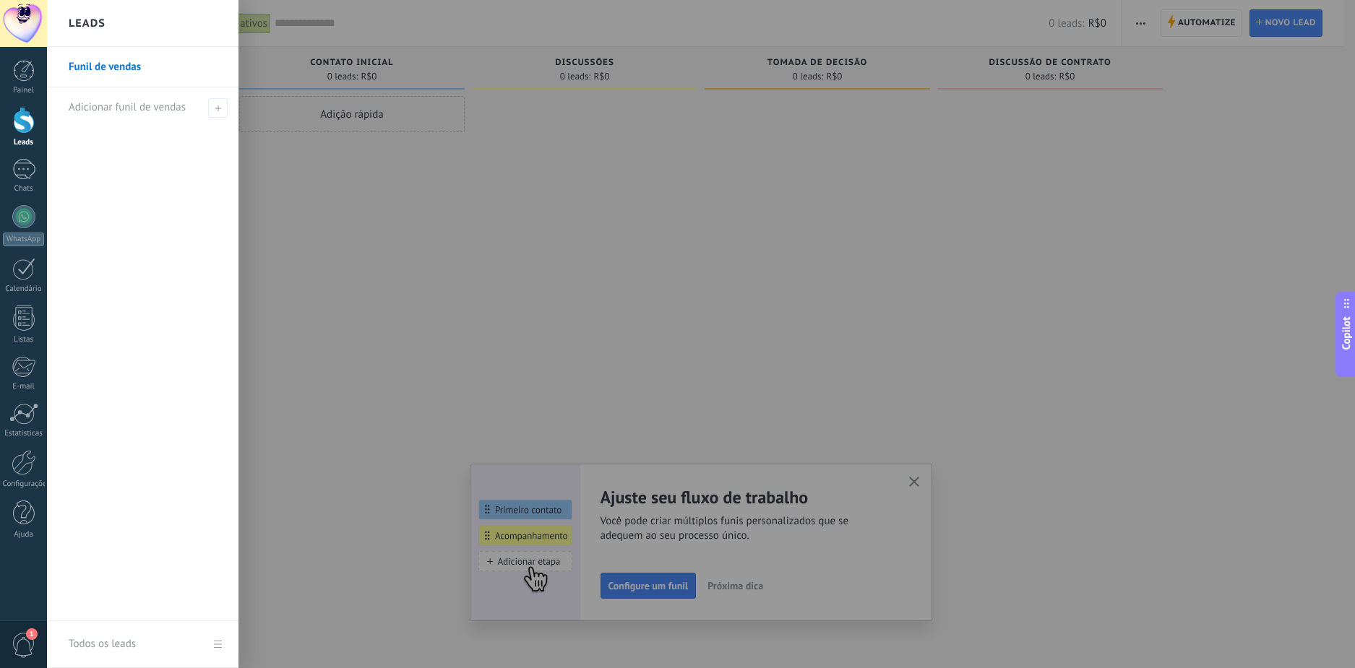
click at [129, 68] on link "Funil de vendas" at bounding box center [146, 67] width 155 height 40
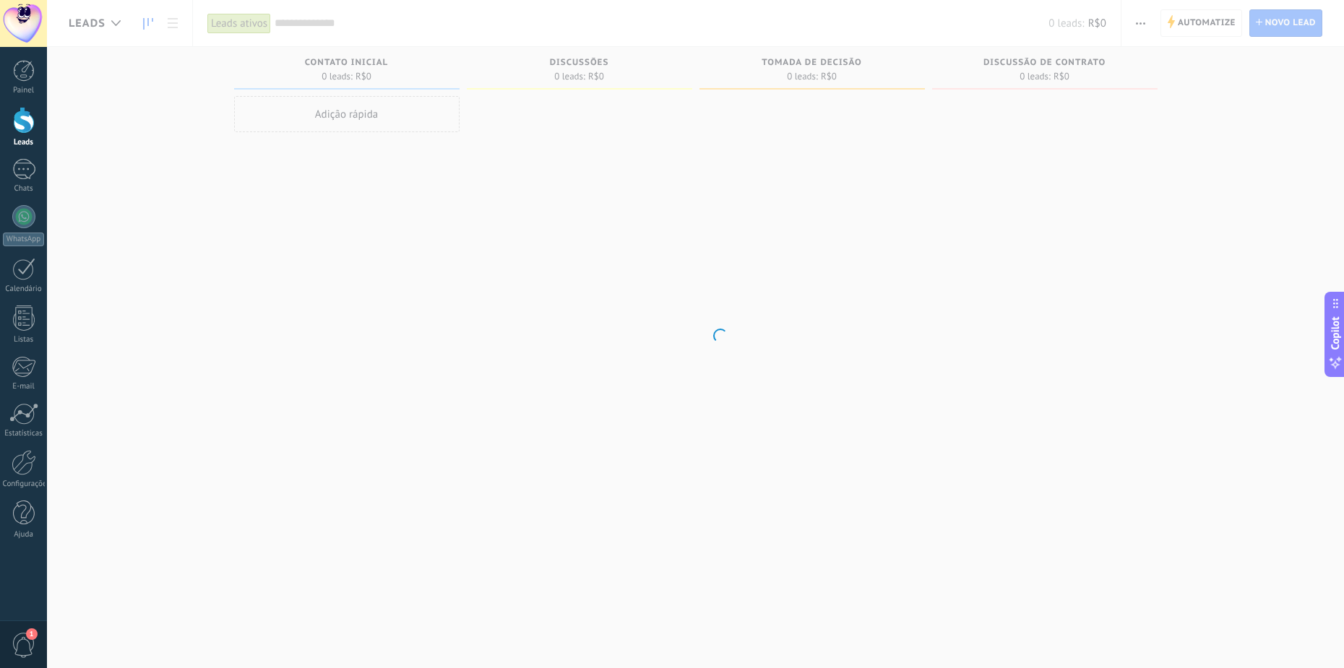
click at [520, 189] on body ".abccls-1,.abccls-2{fill-rule:evenodd}.abccls-2{fill:#fff} .abfcls-1{fill:none}…" at bounding box center [672, 334] width 1344 height 668
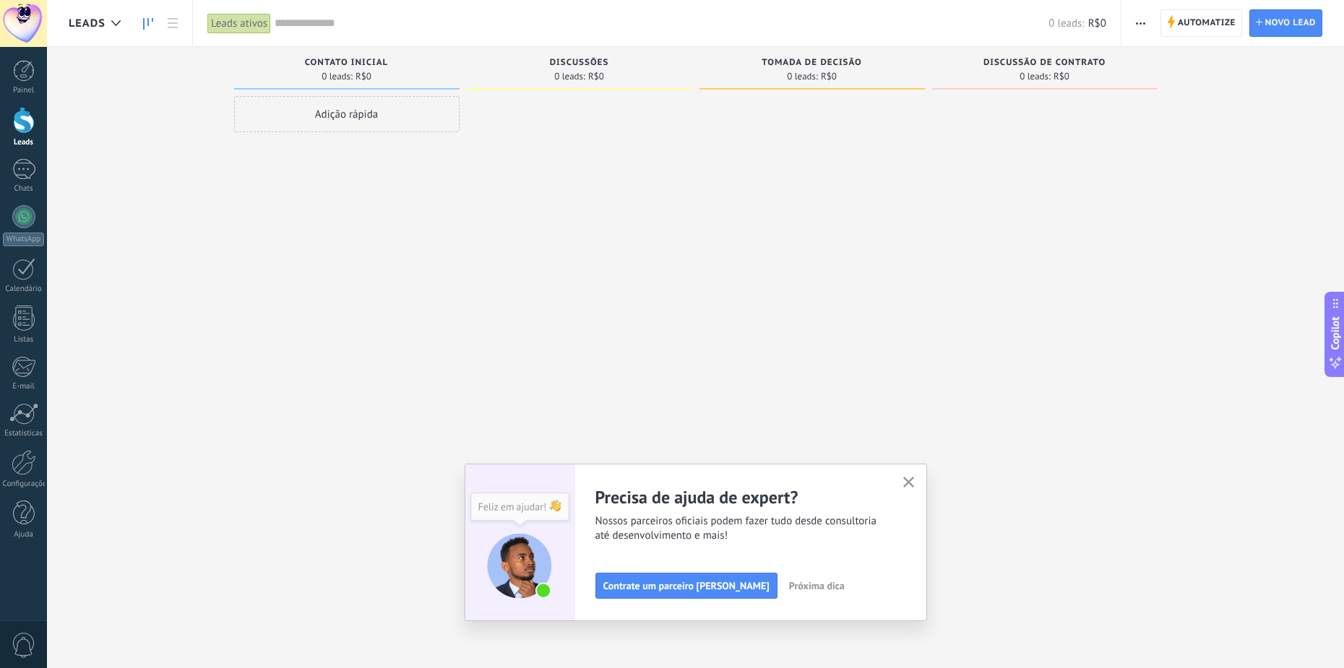
click at [354, 309] on div "Adição rápida" at bounding box center [346, 336] width 225 height 480
click at [33, 481] on div "Configurações" at bounding box center [24, 484] width 42 height 9
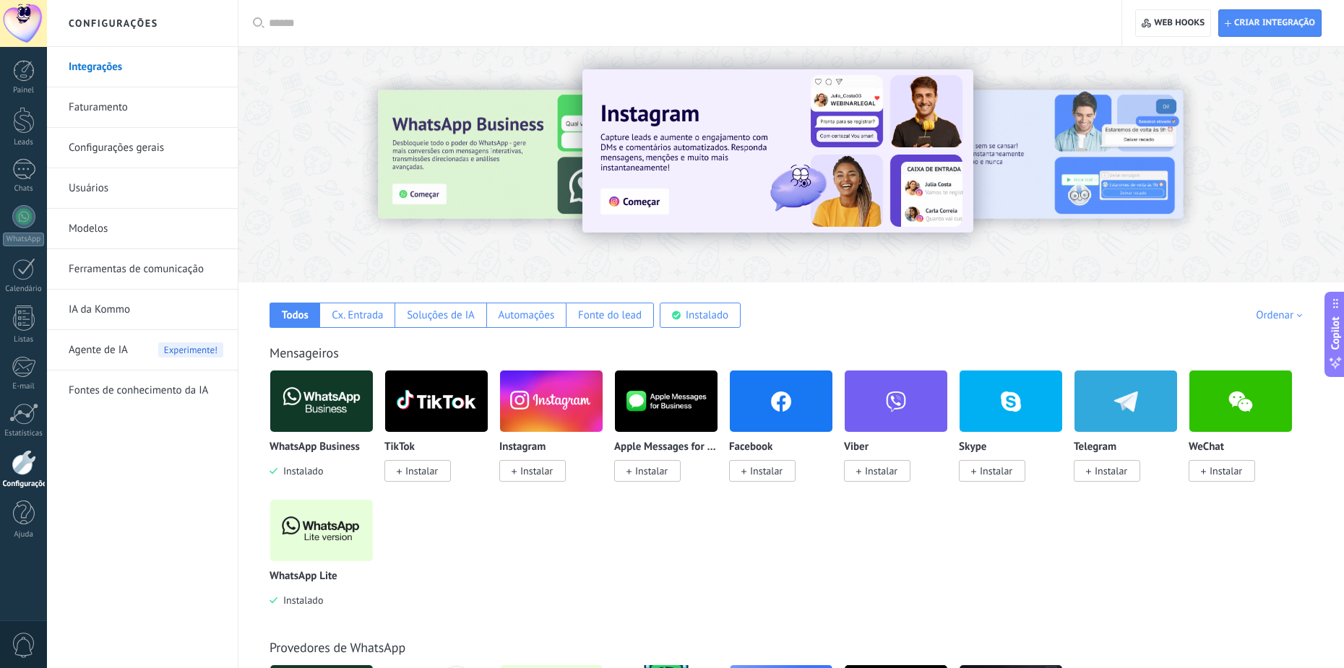
click at [316, 513] on img at bounding box center [321, 531] width 103 height 70
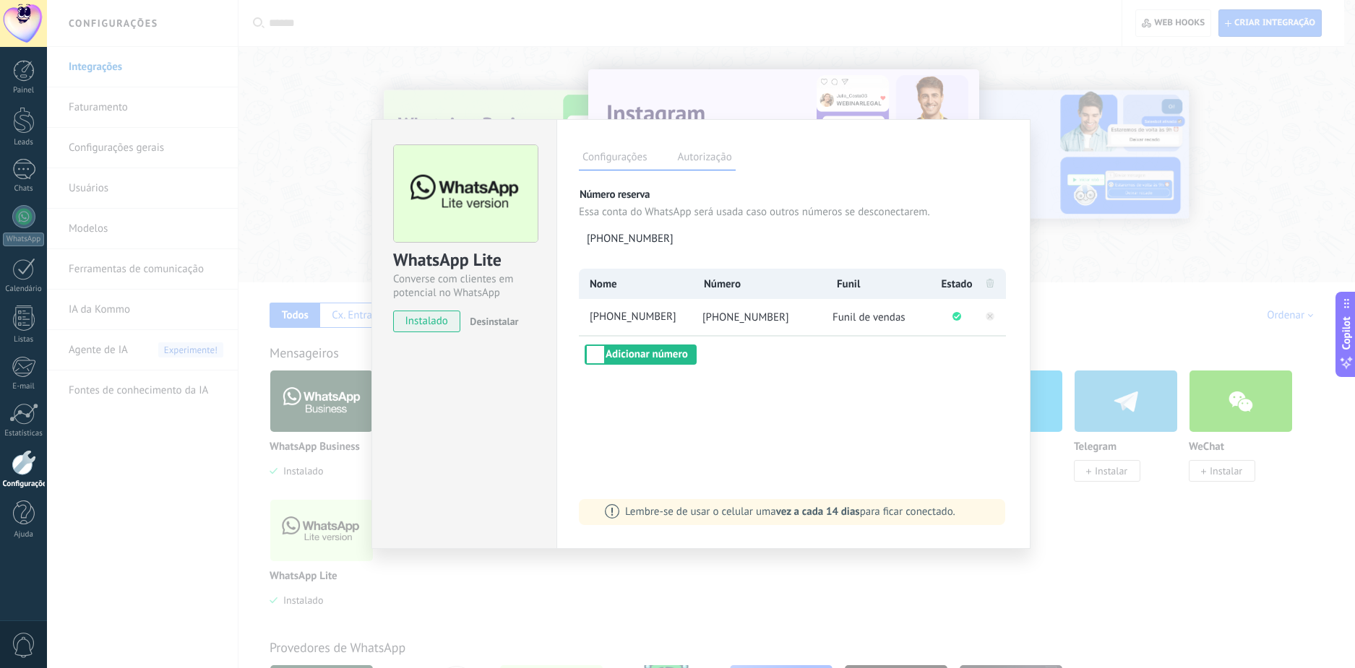
click at [792, 435] on div "Configurações Autorização Esta aba registra os usuários que permitiram acesso à…" at bounding box center [793, 334] width 474 height 430
click at [960, 312] on icon "Conectado com sucesso" at bounding box center [956, 316] width 9 height 9
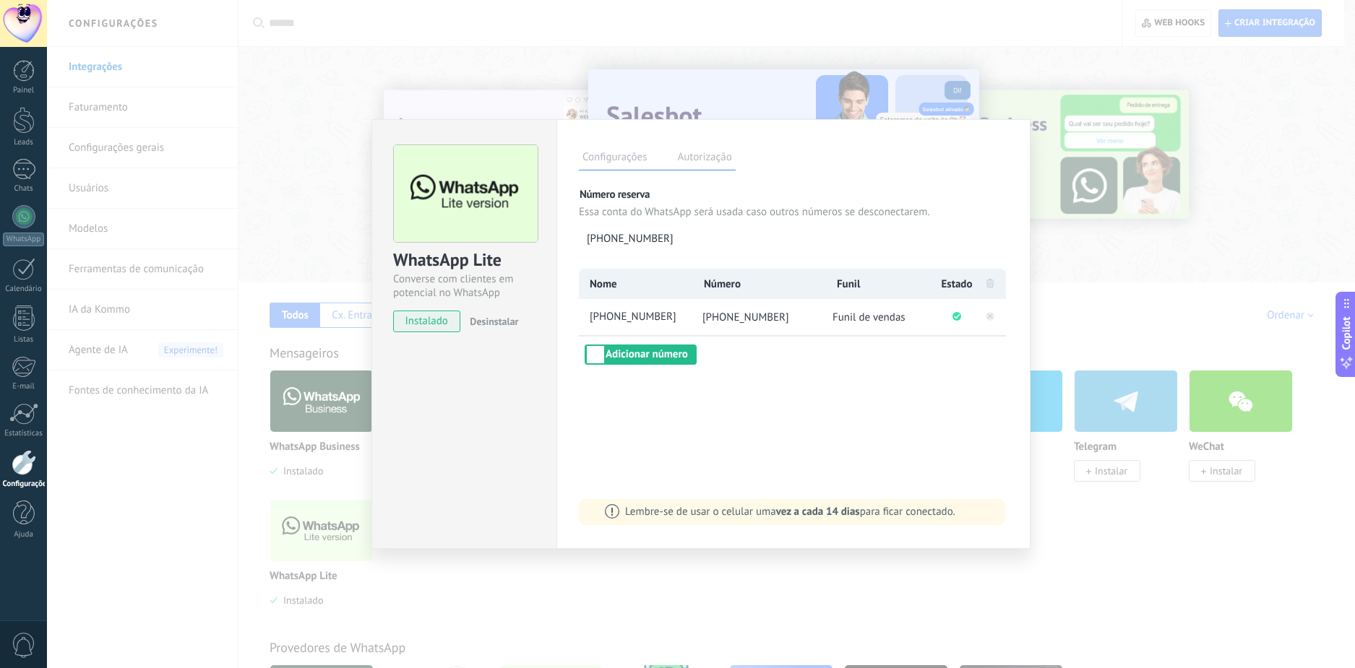
click at [777, 362] on div "Nome Número Funil Estado [PHONE_NUMBER] [PHONE_NUMBER] Funil de vendas Adiciona…" at bounding box center [793, 317] width 429 height 96
click at [609, 317] on span "[PHONE_NUMBER]" at bounding box center [639, 317] width 105 height 15
click at [609, 316] on input "**********" at bounding box center [639, 317] width 105 height 15
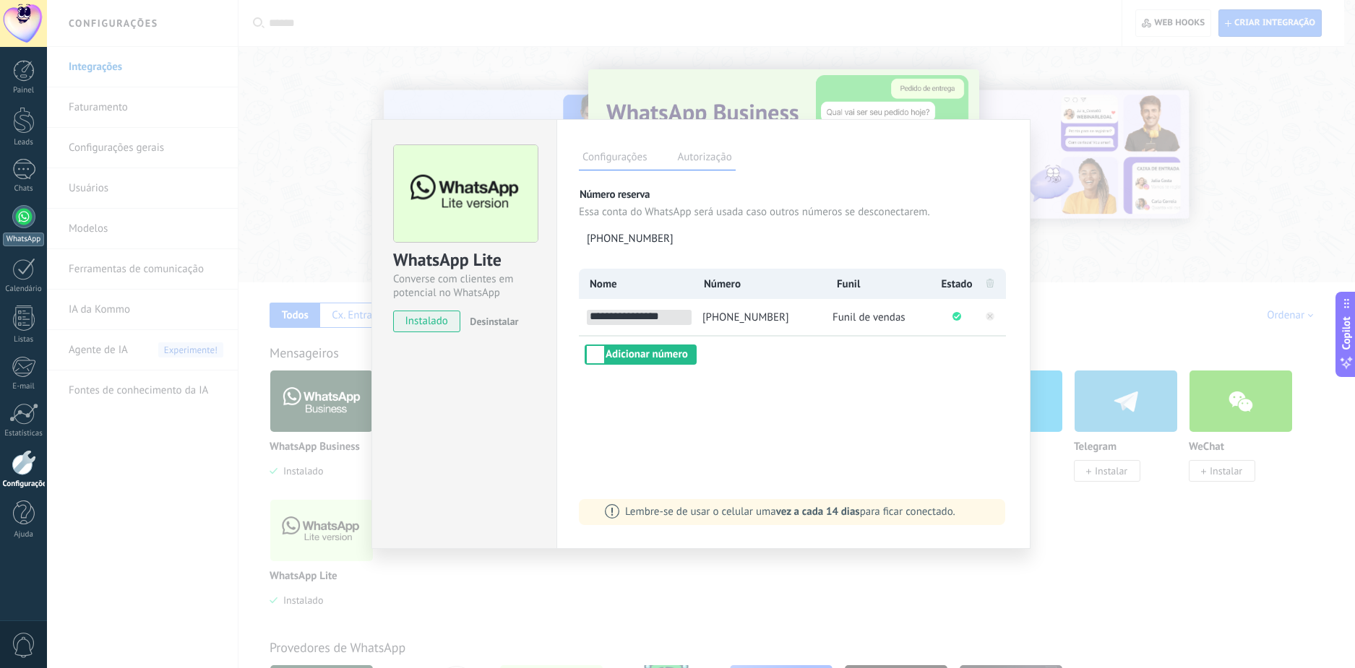
click at [38, 217] on link "WhatsApp" at bounding box center [23, 225] width 47 height 41
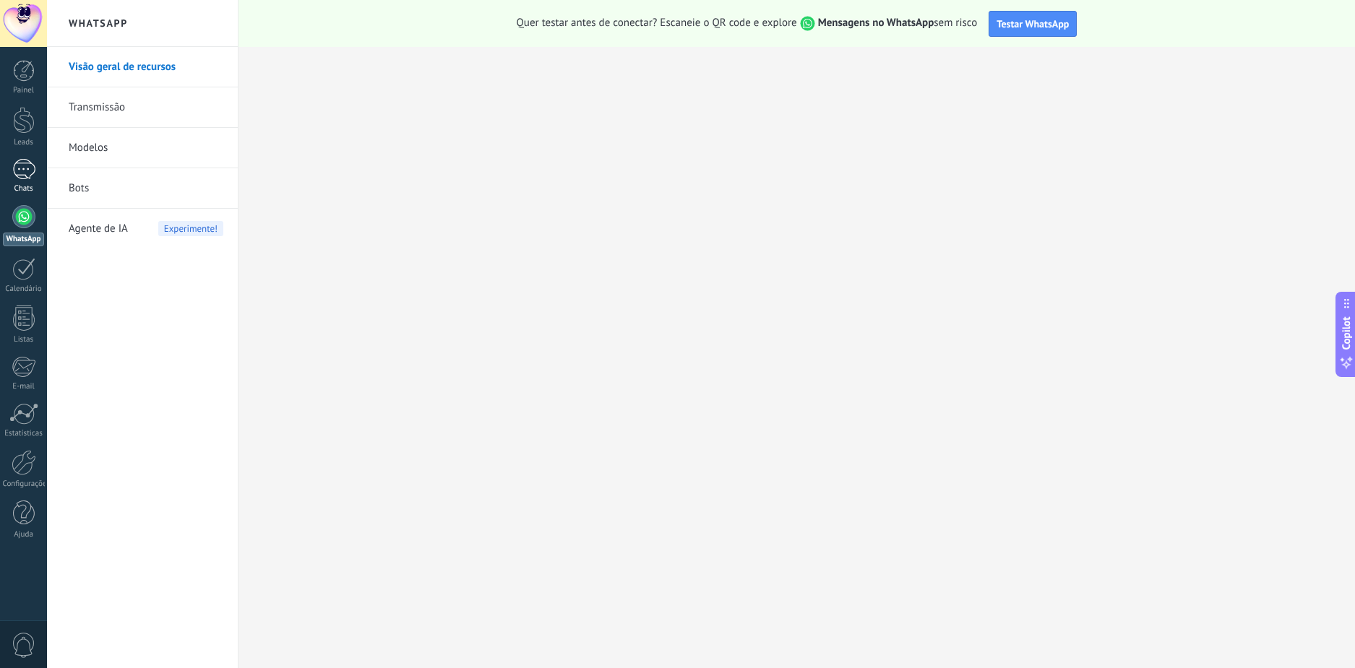
click at [27, 185] on div "Chats" at bounding box center [24, 188] width 42 height 9
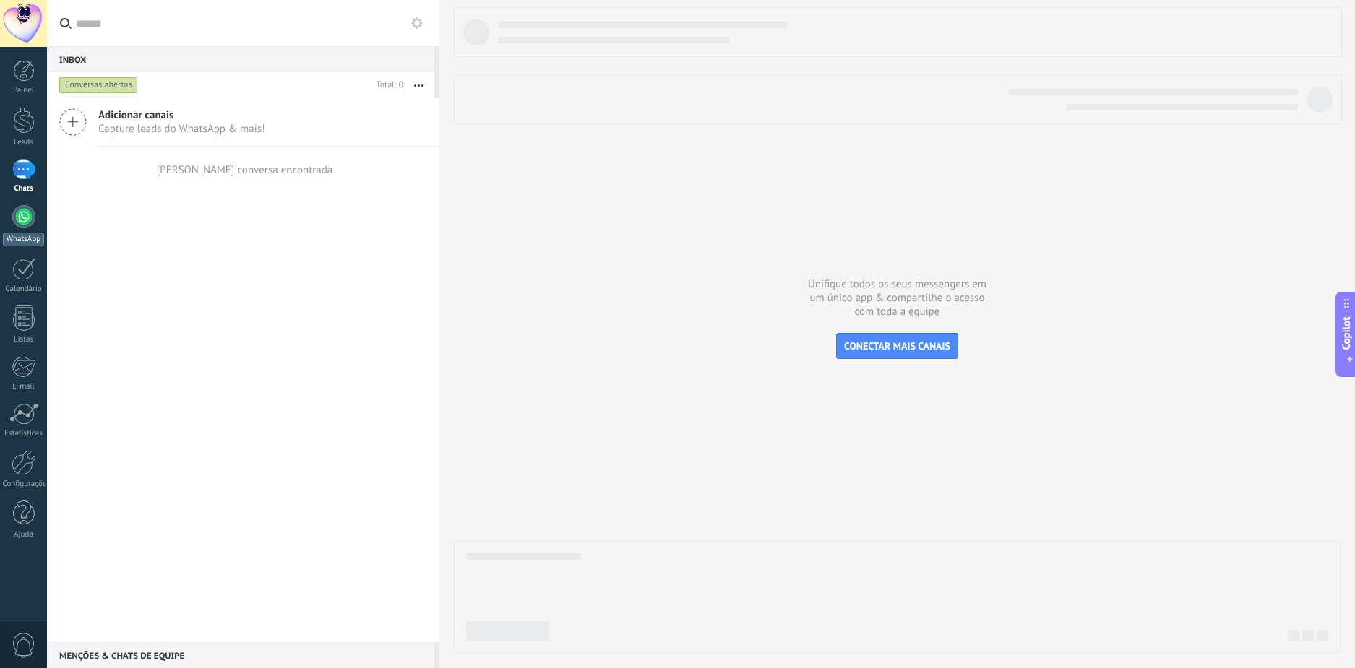
click at [25, 206] on div at bounding box center [23, 216] width 23 height 23
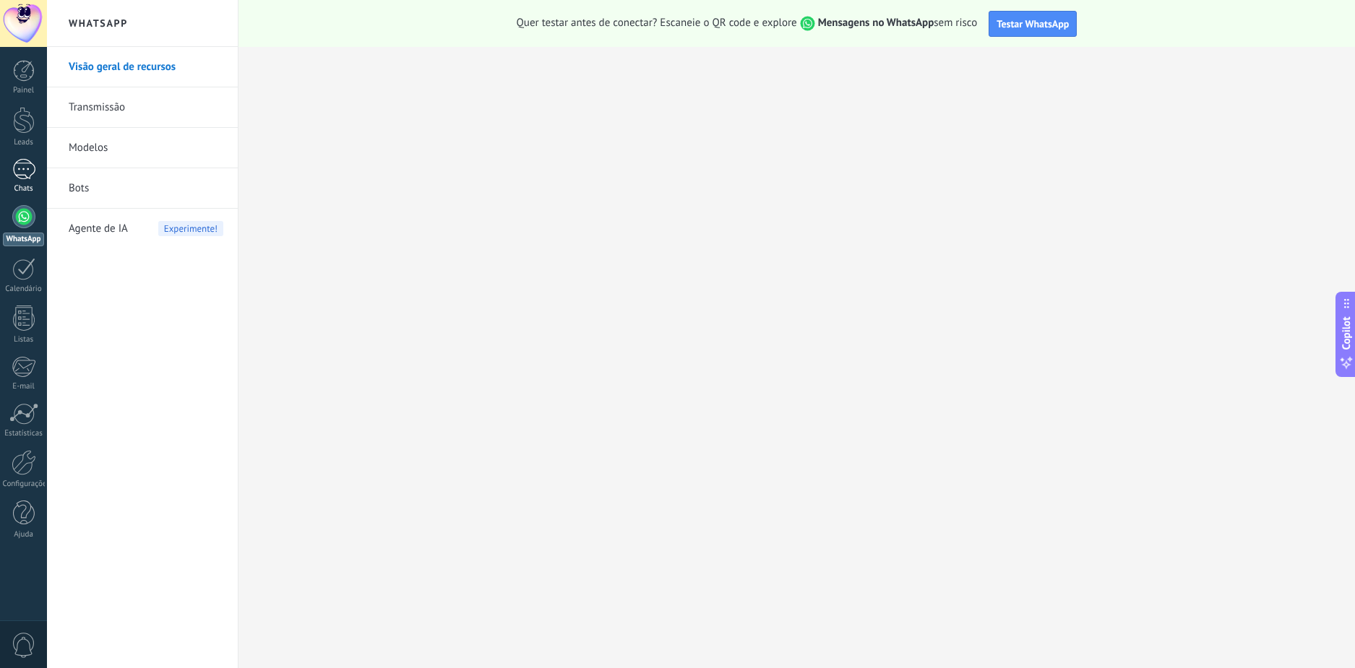
click at [35, 175] on link "Chats" at bounding box center [23, 176] width 47 height 35
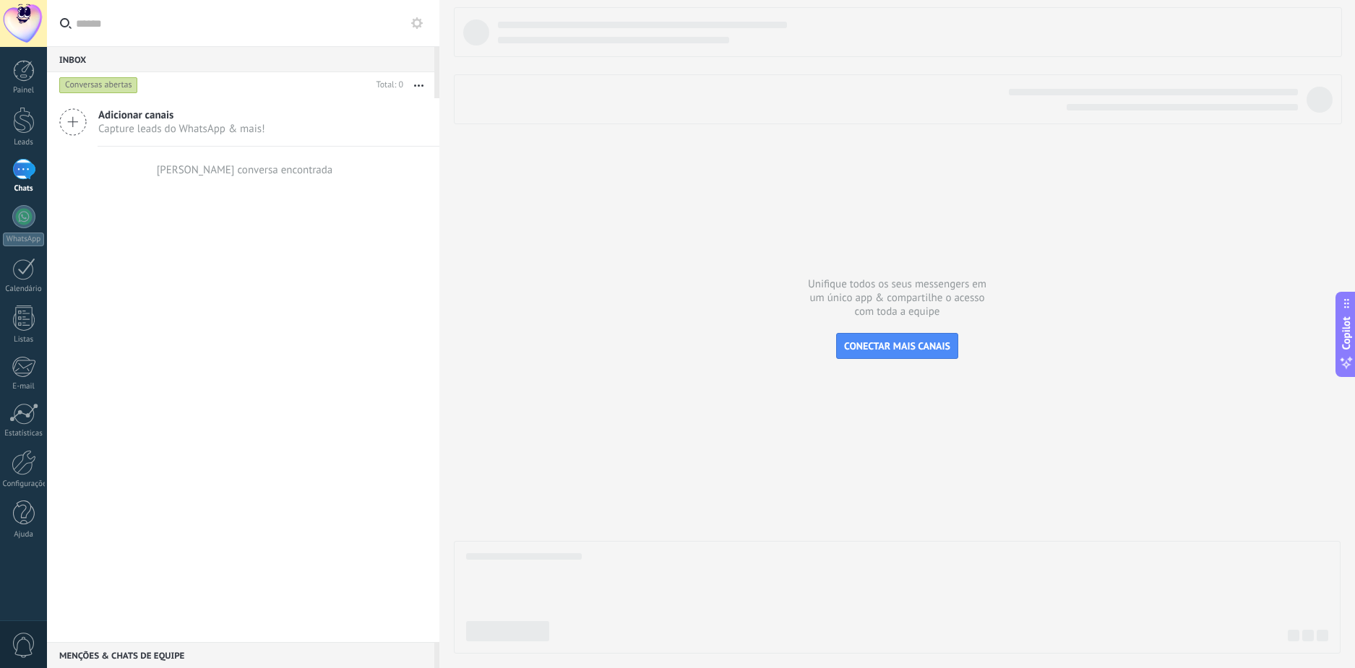
click at [160, 181] on div "[PERSON_NAME] conversa encontrada" at bounding box center [243, 170] width 392 height 46
click at [98, 82] on div "Conversas abertas" at bounding box center [98, 85] width 79 height 17
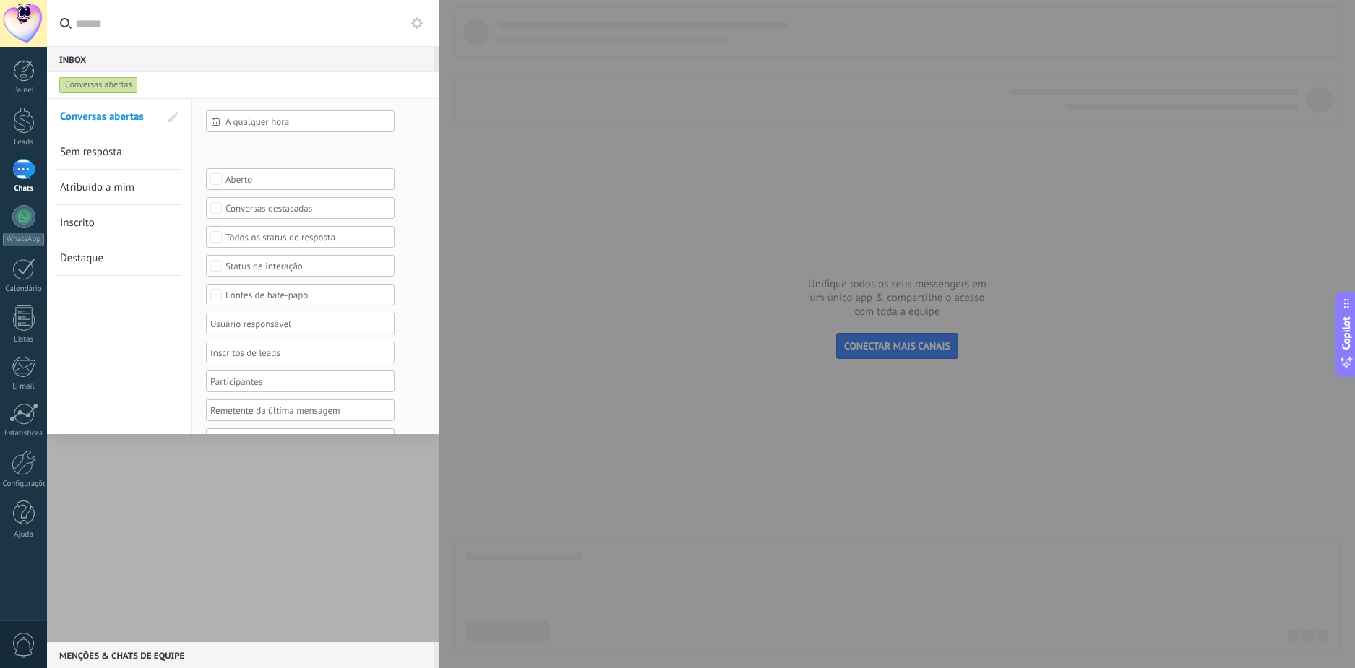
click at [246, 176] on div "Aberto" at bounding box center [300, 179] width 150 height 11
click at [251, 212] on div "Fechado" at bounding box center [242, 215] width 34 height 10
click at [220, 423] on button "Aplicar" at bounding box center [236, 410] width 61 height 27
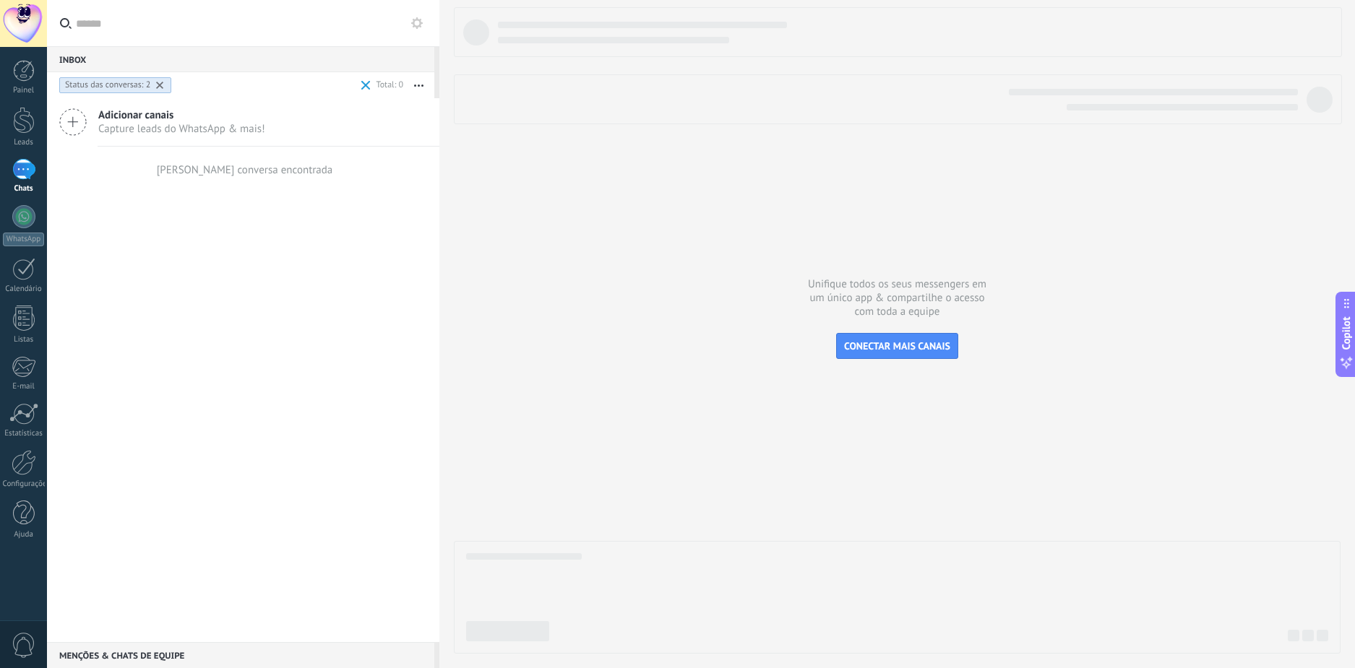
click at [199, 238] on div "Adicionar canais Capture leads do WhatsApp & mais! Nenhuma conversa encontrada" at bounding box center [243, 370] width 392 height 544
click at [249, 27] on input "text" at bounding box center [252, 23] width 352 height 46
click at [160, 85] on use at bounding box center [159, 85] width 7 height 7
click at [919, 372] on div at bounding box center [897, 330] width 887 height 647
click at [942, 355] on button "CONECTAR MAIS CANAIS" at bounding box center [897, 346] width 122 height 26
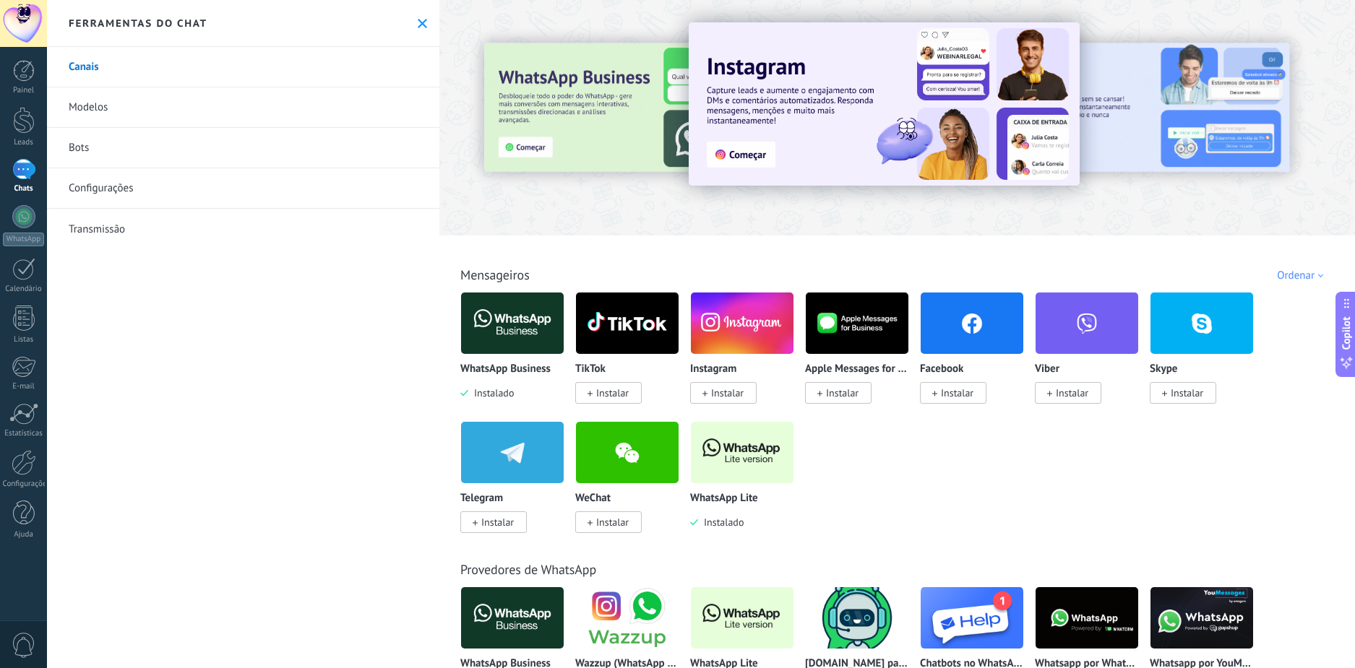
click at [752, 468] on img at bounding box center [742, 453] width 103 height 70
